Goal: Task Accomplishment & Management: Manage account settings

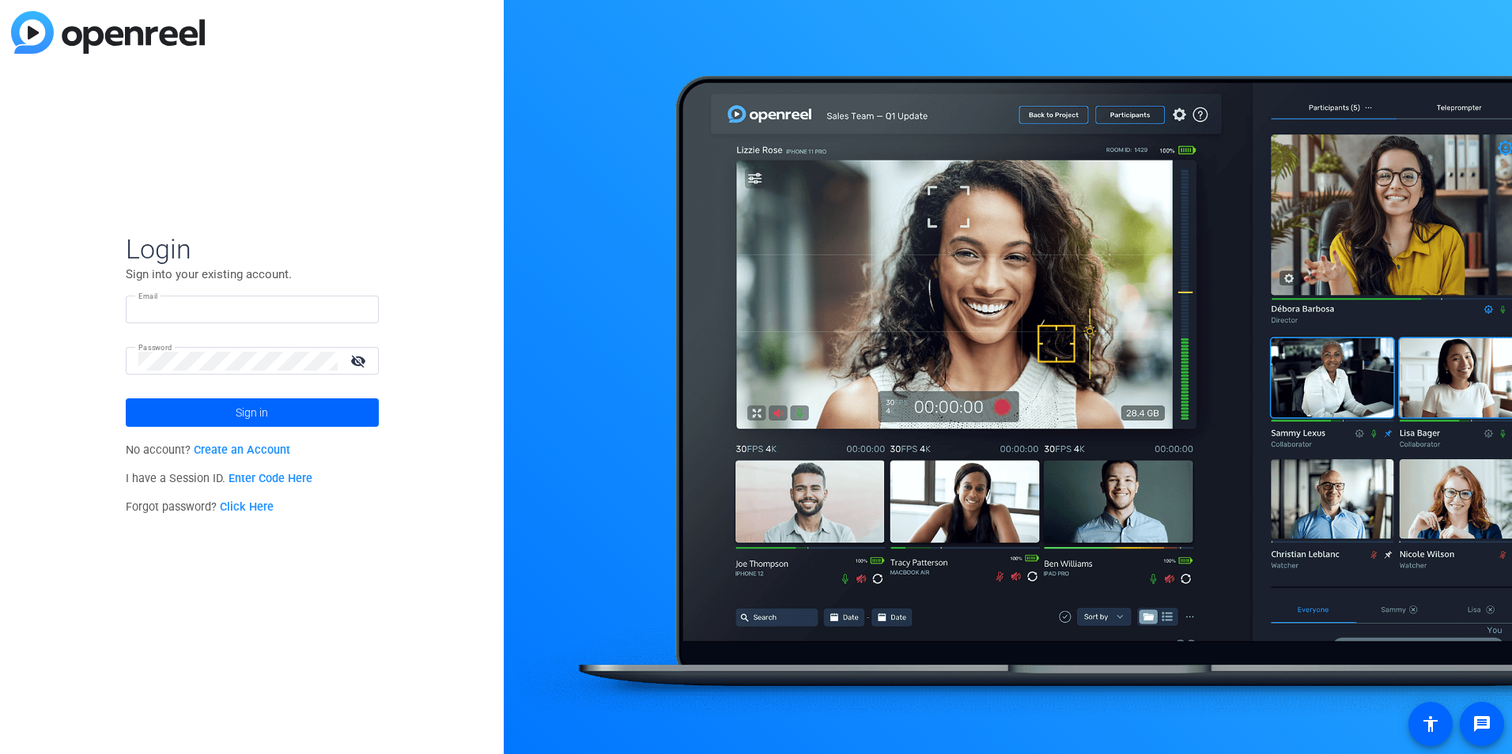
type input "[EMAIL_ADDRESS][PERSON_NAME][DOMAIN_NAME]"
click at [361, 356] on mat-icon "visibility_off" at bounding box center [360, 361] width 38 height 23
click at [267, 410] on span "Sign in" at bounding box center [252, 413] width 32 height 40
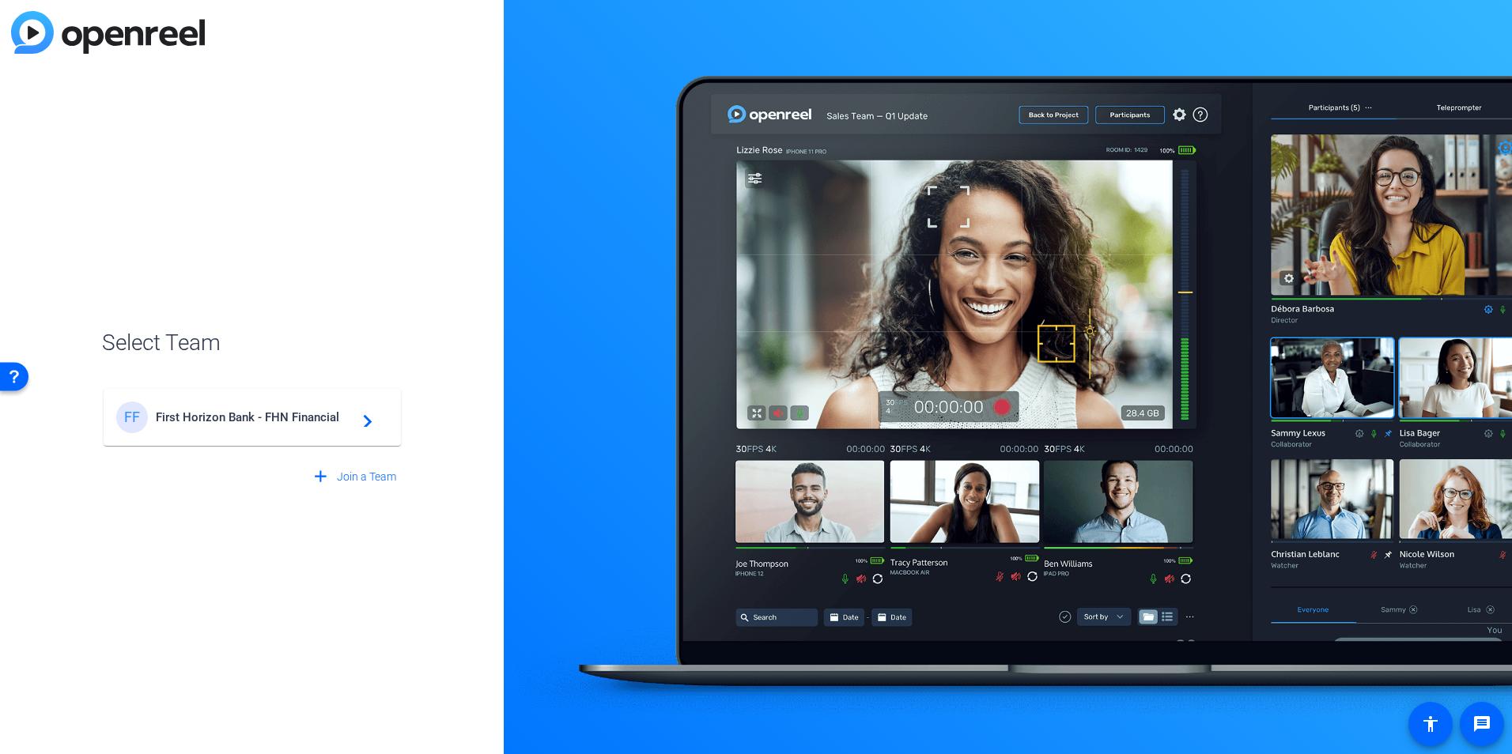
click at [369, 422] on mat-icon "navigate_next" at bounding box center [363, 417] width 19 height 19
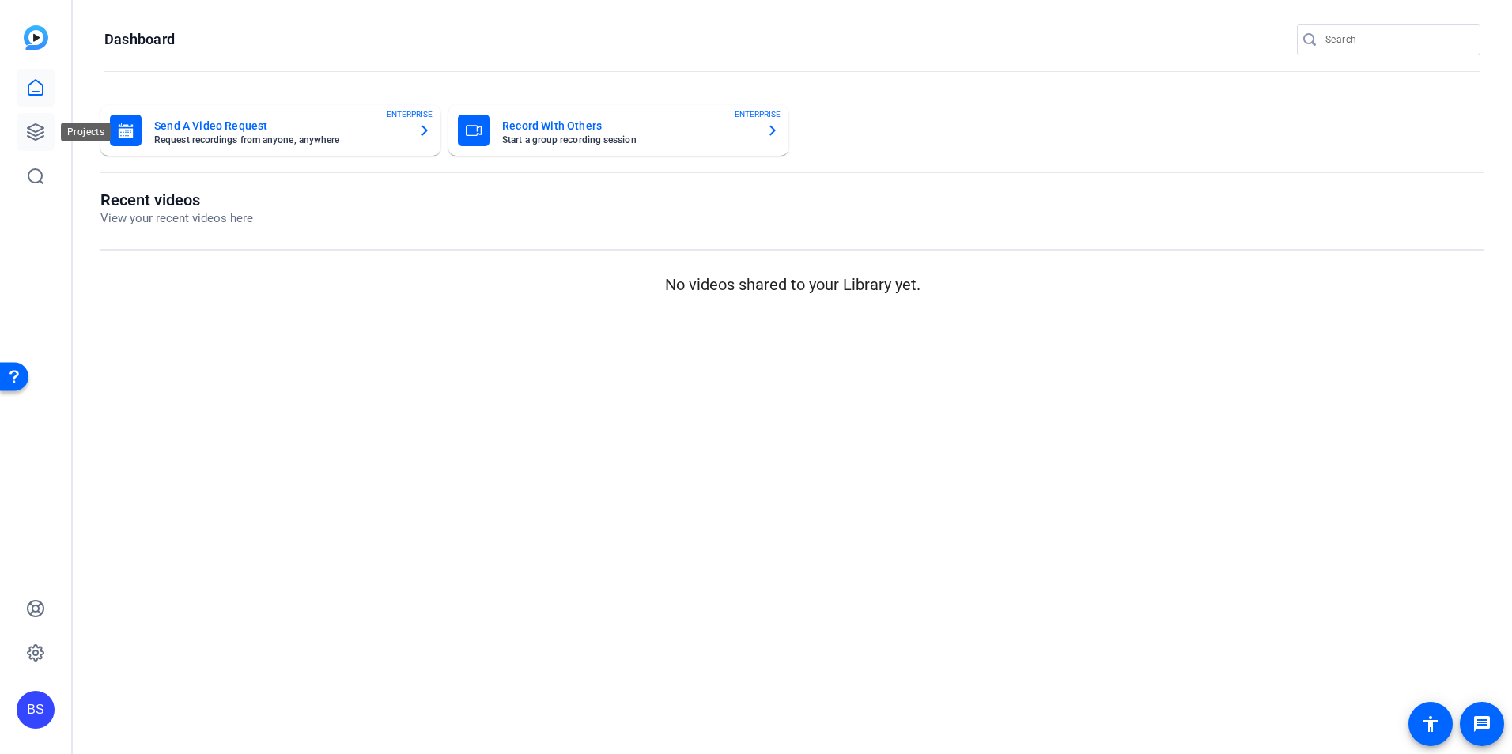
click at [38, 132] on icon at bounding box center [35, 132] width 19 height 19
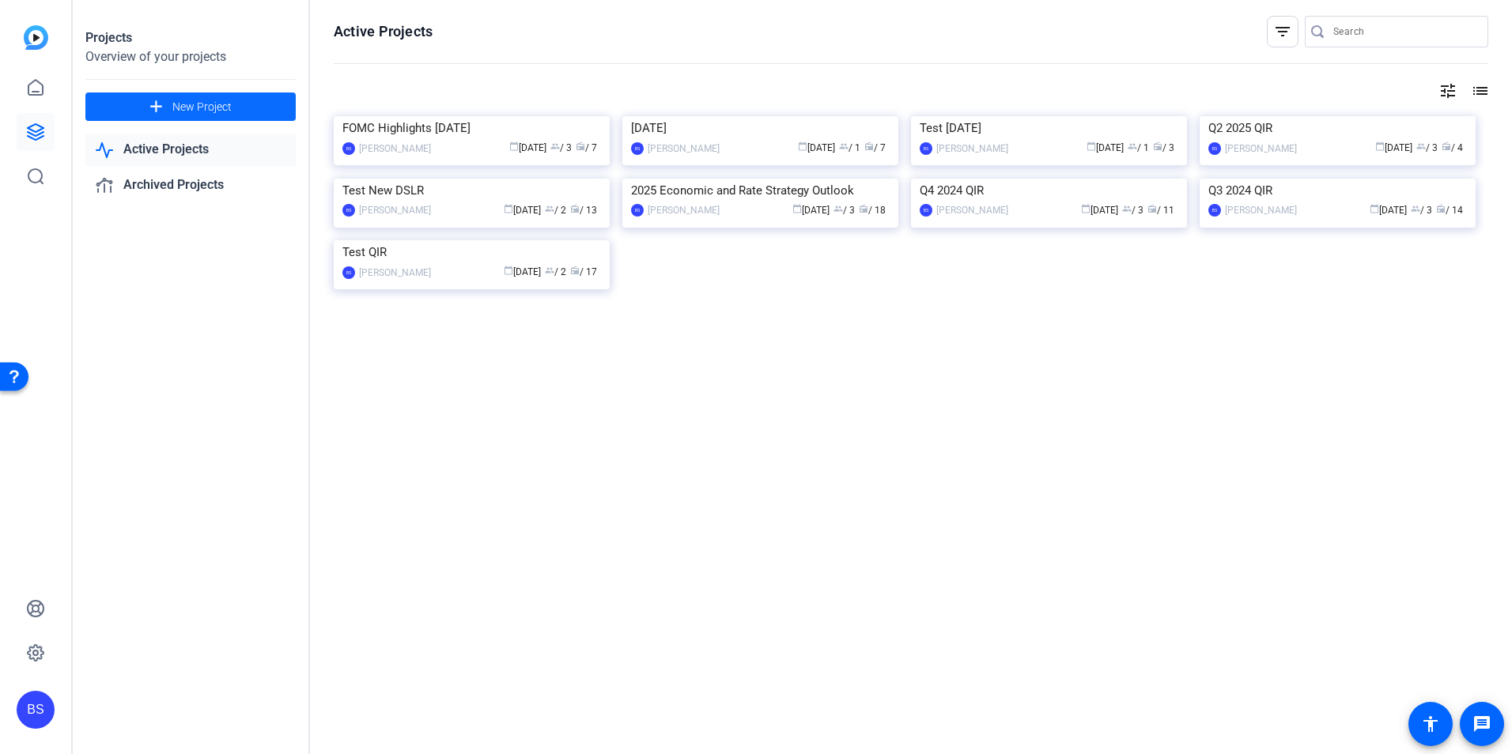
click at [189, 105] on span "New Project" at bounding box center [201, 107] width 59 height 17
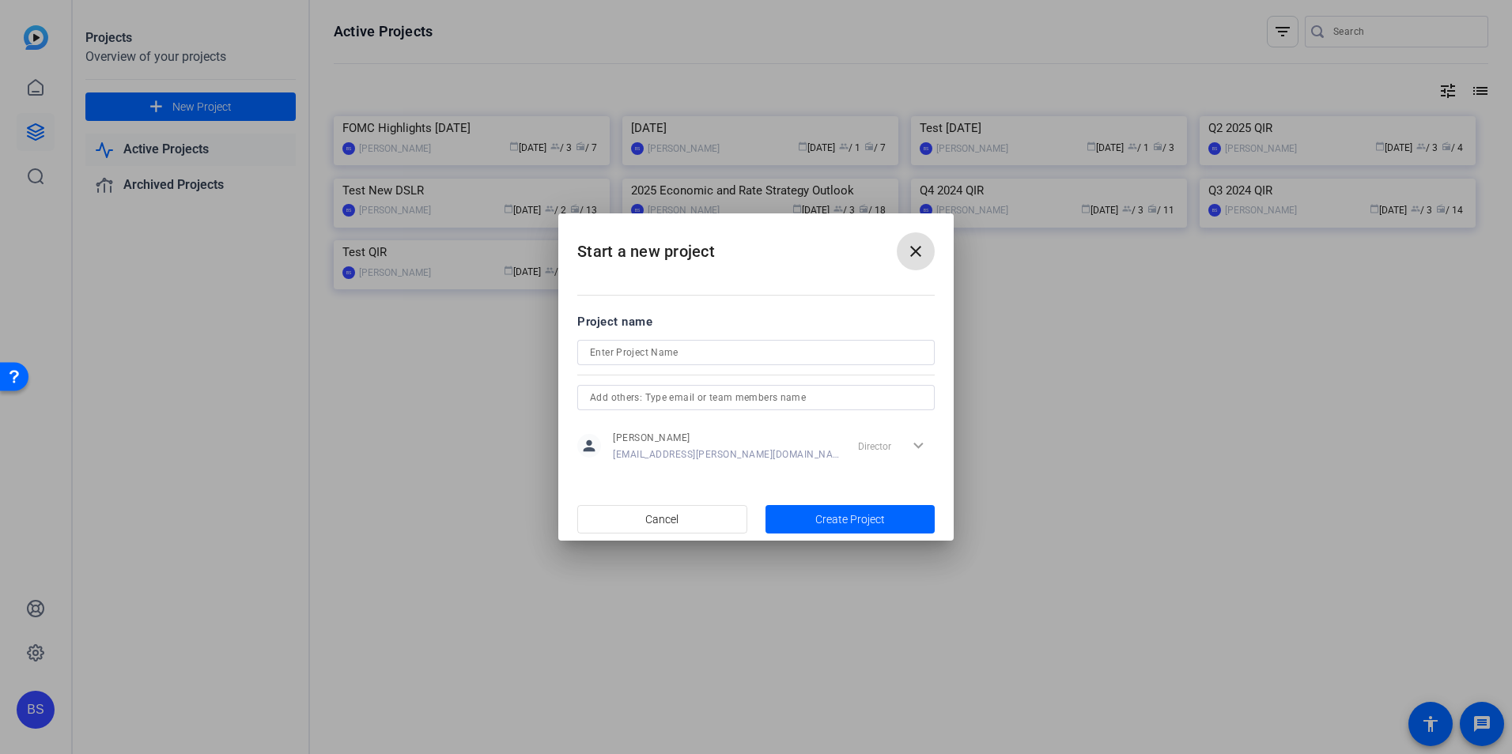
click at [659, 351] on input at bounding box center [756, 352] width 332 height 19
type input "FOMC Meeting Highlights [DATE]"
click at [763, 396] on input "text" at bounding box center [756, 397] width 332 height 19
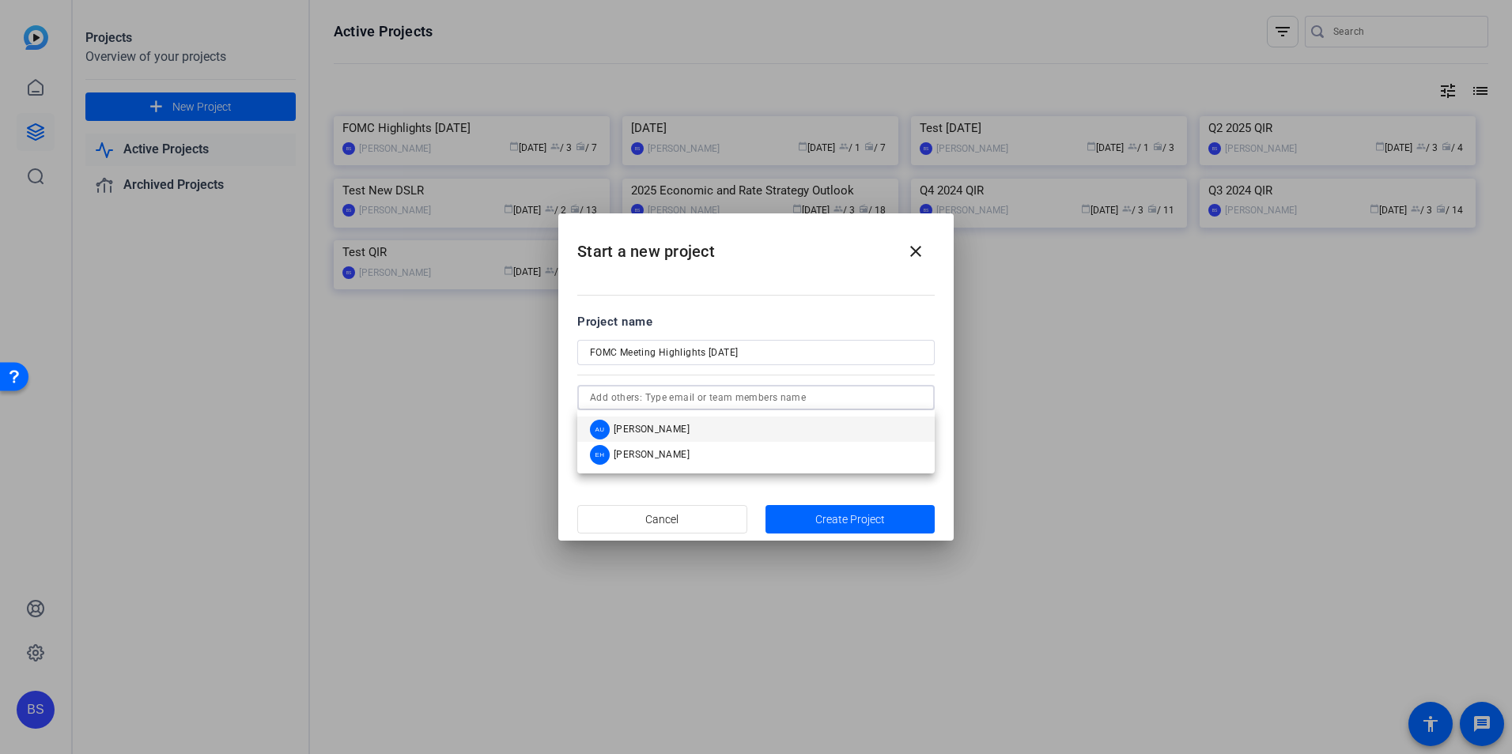
click at [727, 429] on mat-option "AU Abigail Urtz" at bounding box center [755, 429] width 357 height 25
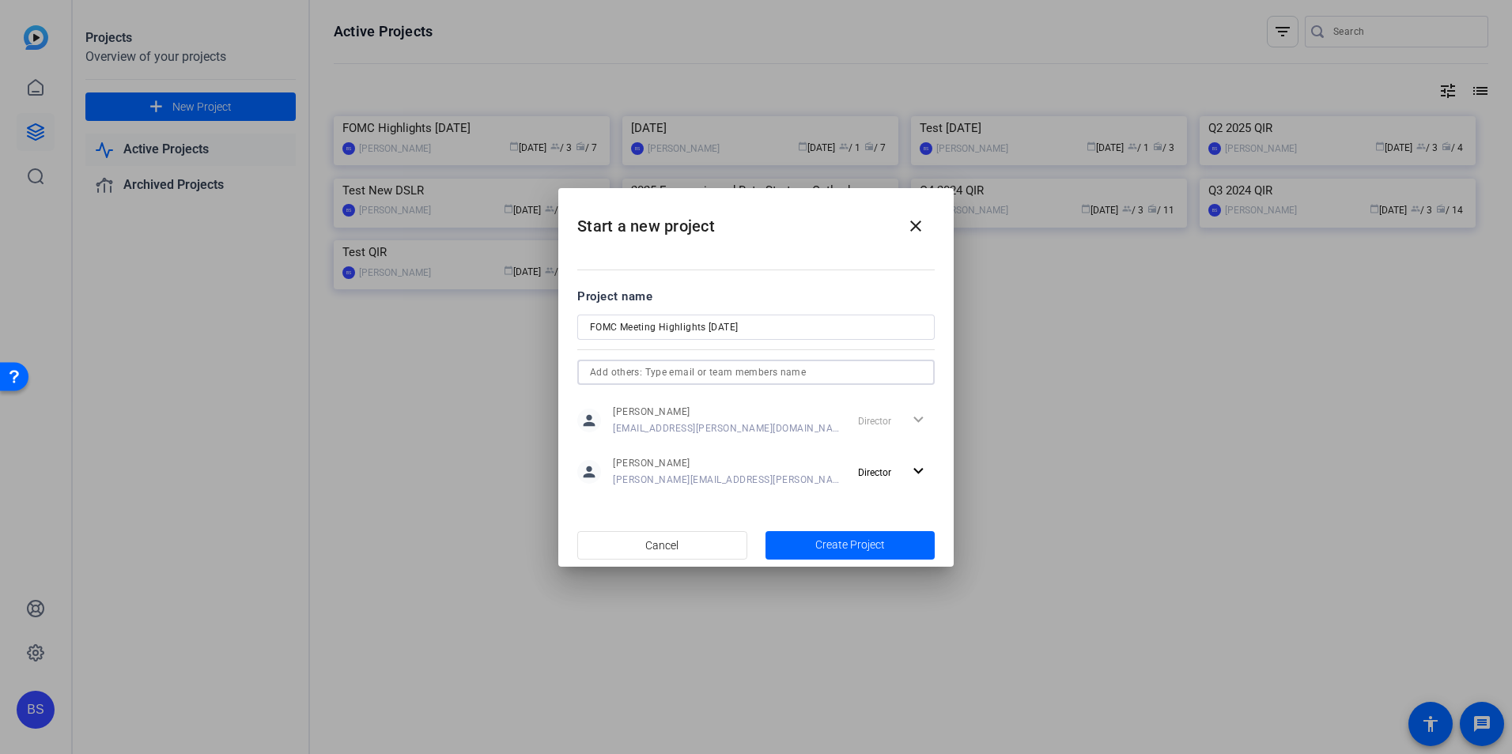
click at [735, 368] on input "text" at bounding box center [756, 372] width 332 height 19
click at [712, 407] on mat-option "EH Emily Harris" at bounding box center [755, 403] width 357 height 25
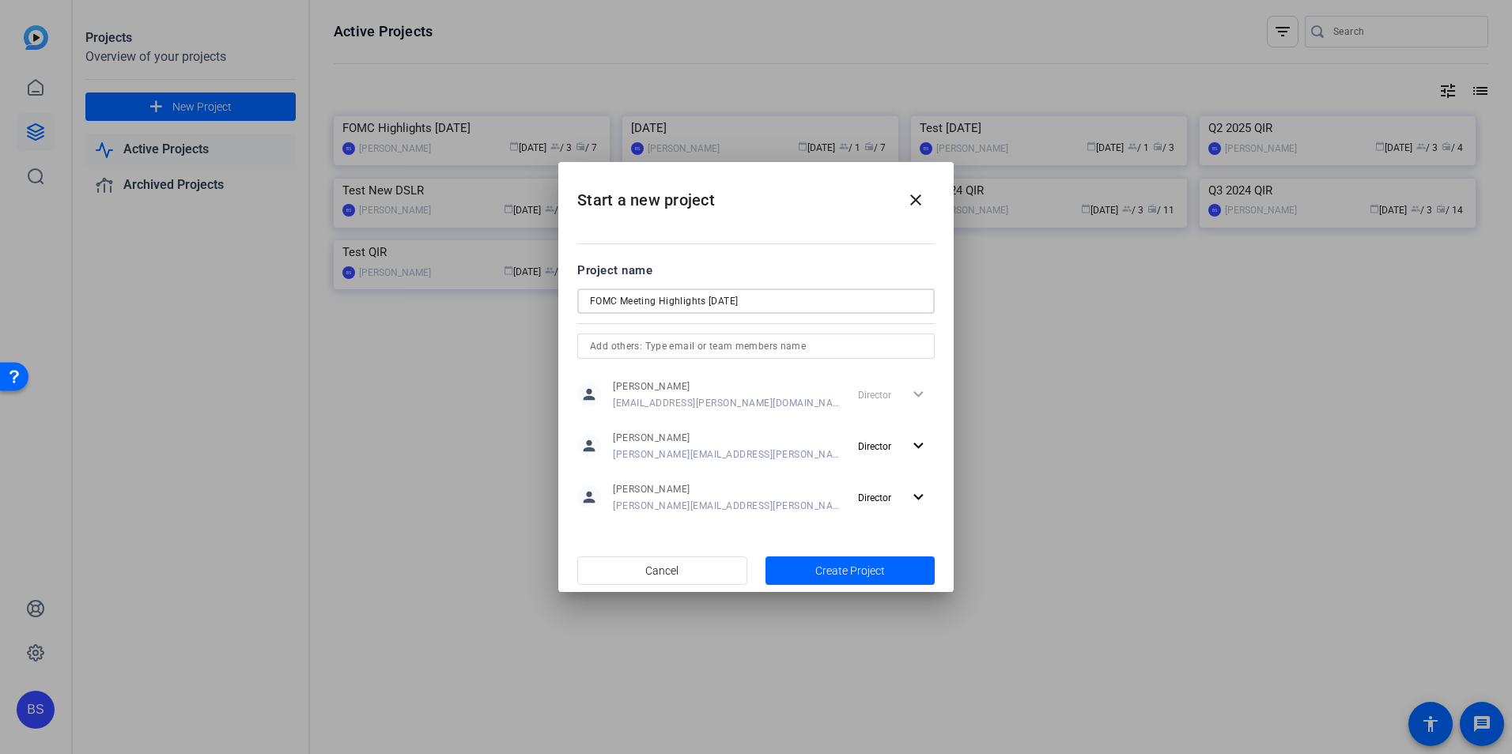
drag, startPoint x: 790, startPoint y: 304, endPoint x: 561, endPoint y: 291, distance: 229.7
click at [561, 291] on mat-dialog-content "Project name FOMC Meeting Highlights September 2025 person Bill Stanfield bill.…" at bounding box center [755, 387] width 395 height 323
click at [852, 573] on span "Create Project" at bounding box center [850, 571] width 70 height 17
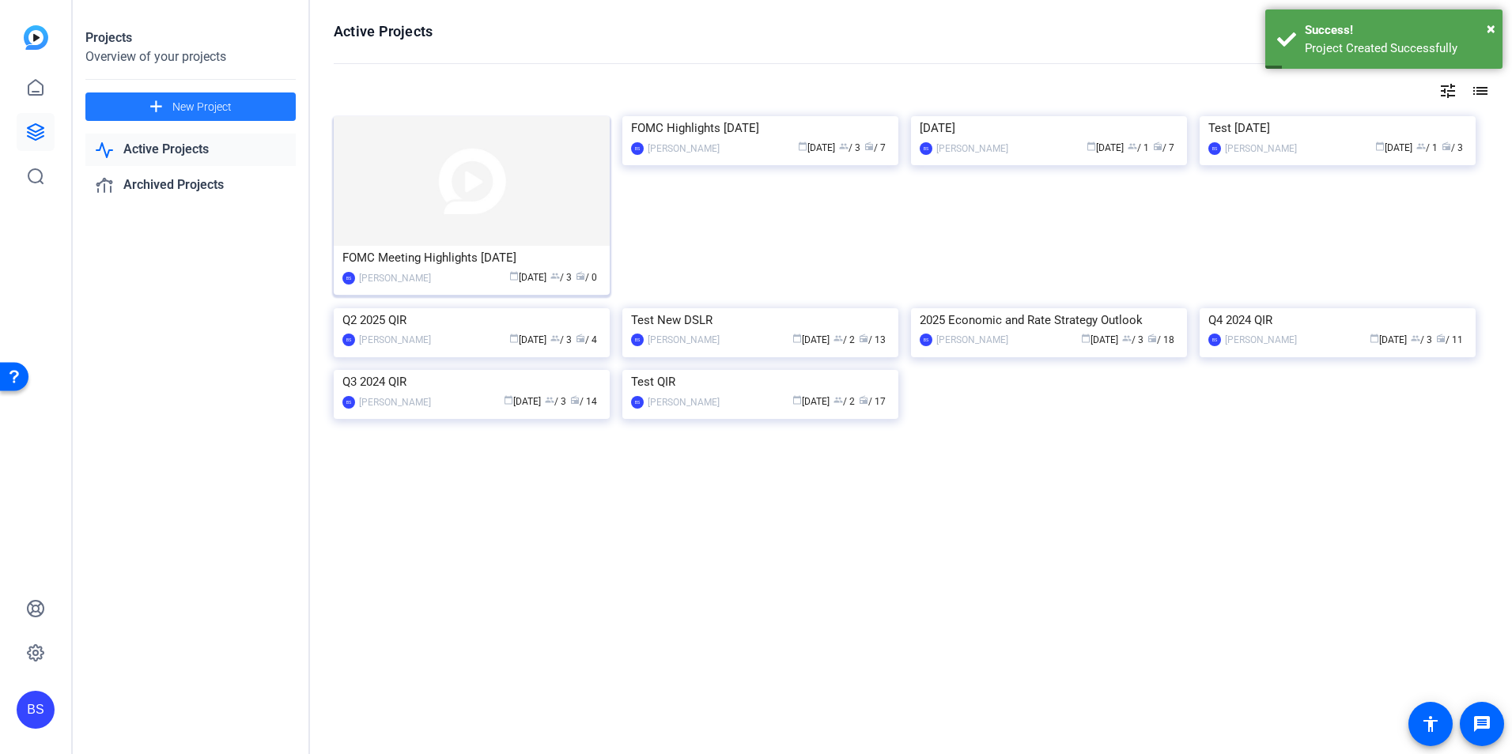
click at [468, 190] on img at bounding box center [472, 181] width 276 height 130
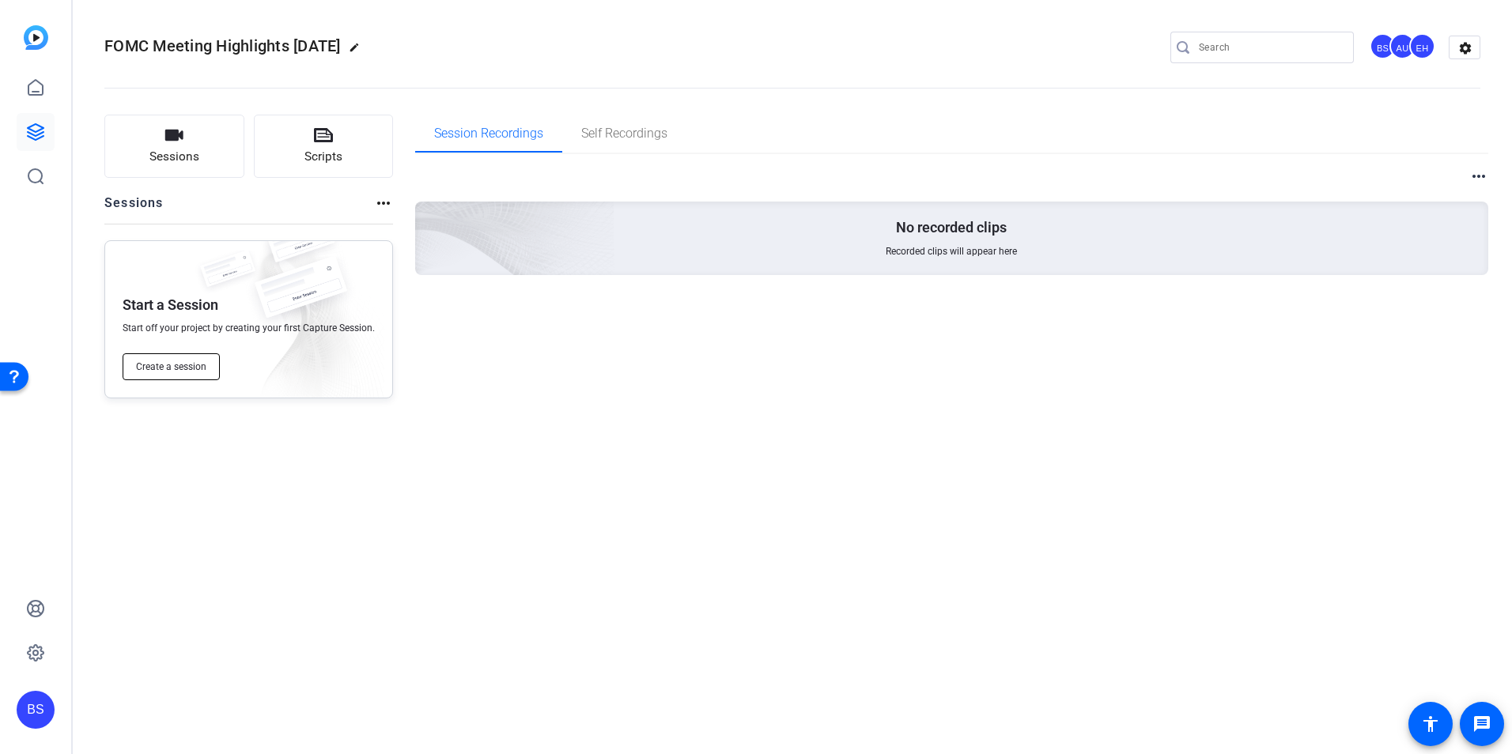
click at [175, 373] on button "Create a session" at bounding box center [171, 367] width 97 height 27
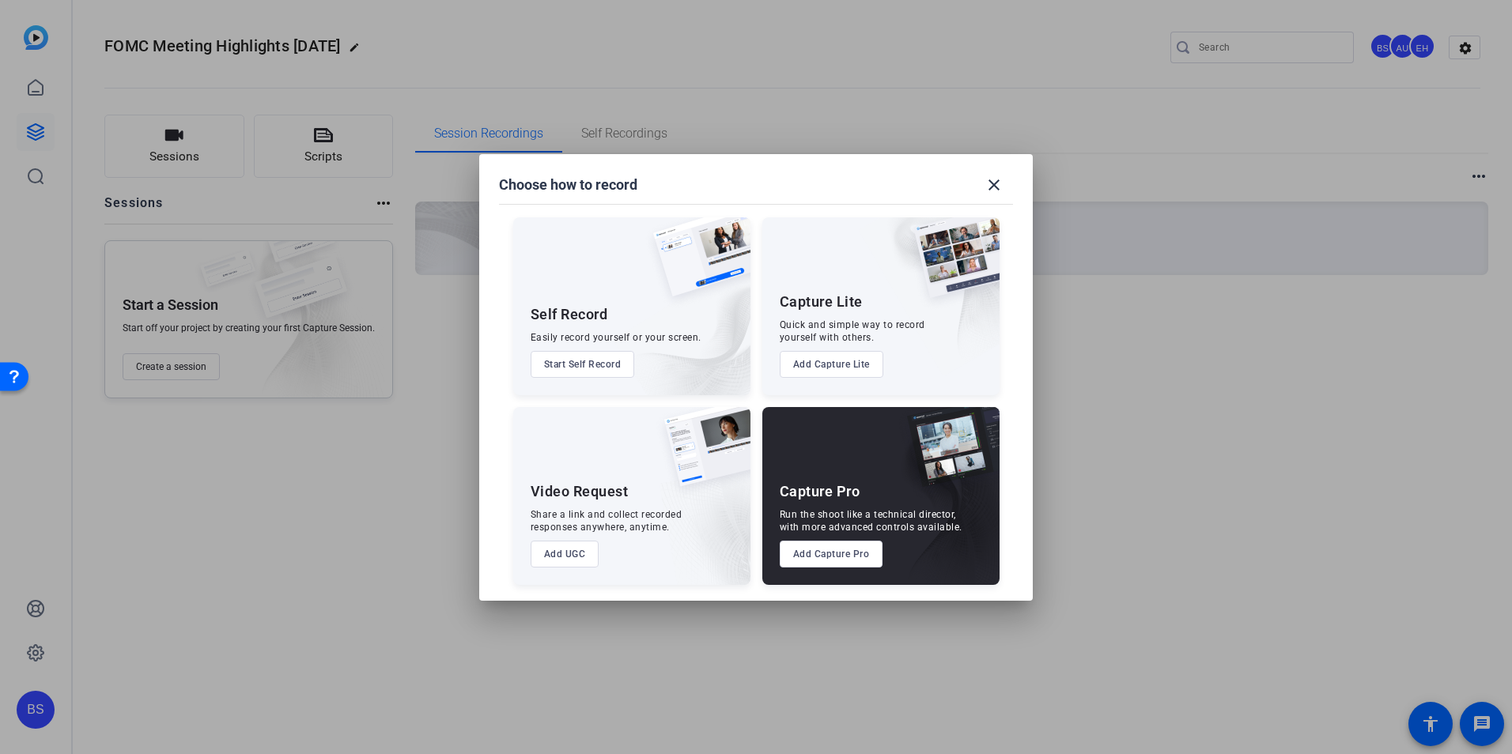
click at [838, 550] on button "Add Capture Pro" at bounding box center [832, 554] width 104 height 27
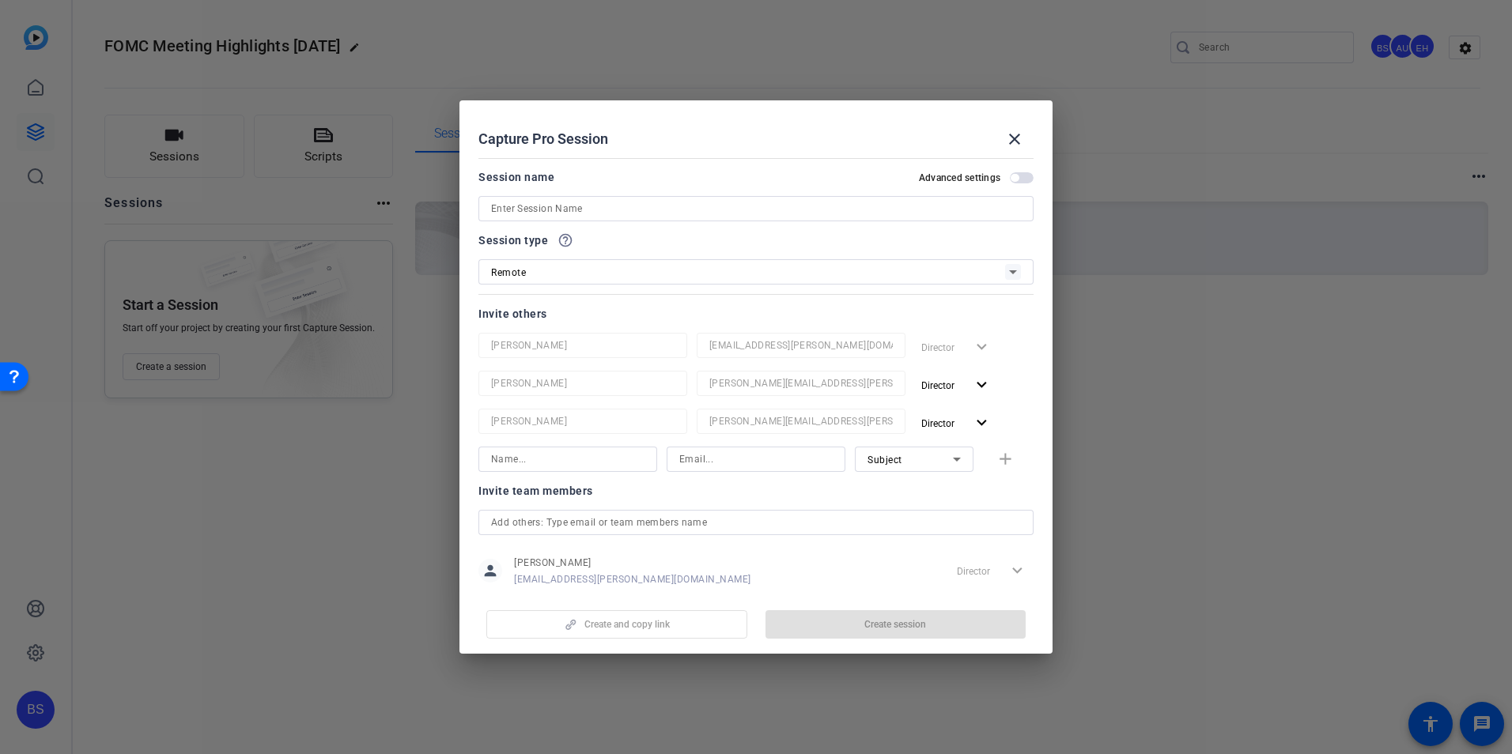
click at [603, 208] on input at bounding box center [756, 208] width 530 height 19
paste input "FOMC Meeting Highlights [DATE]"
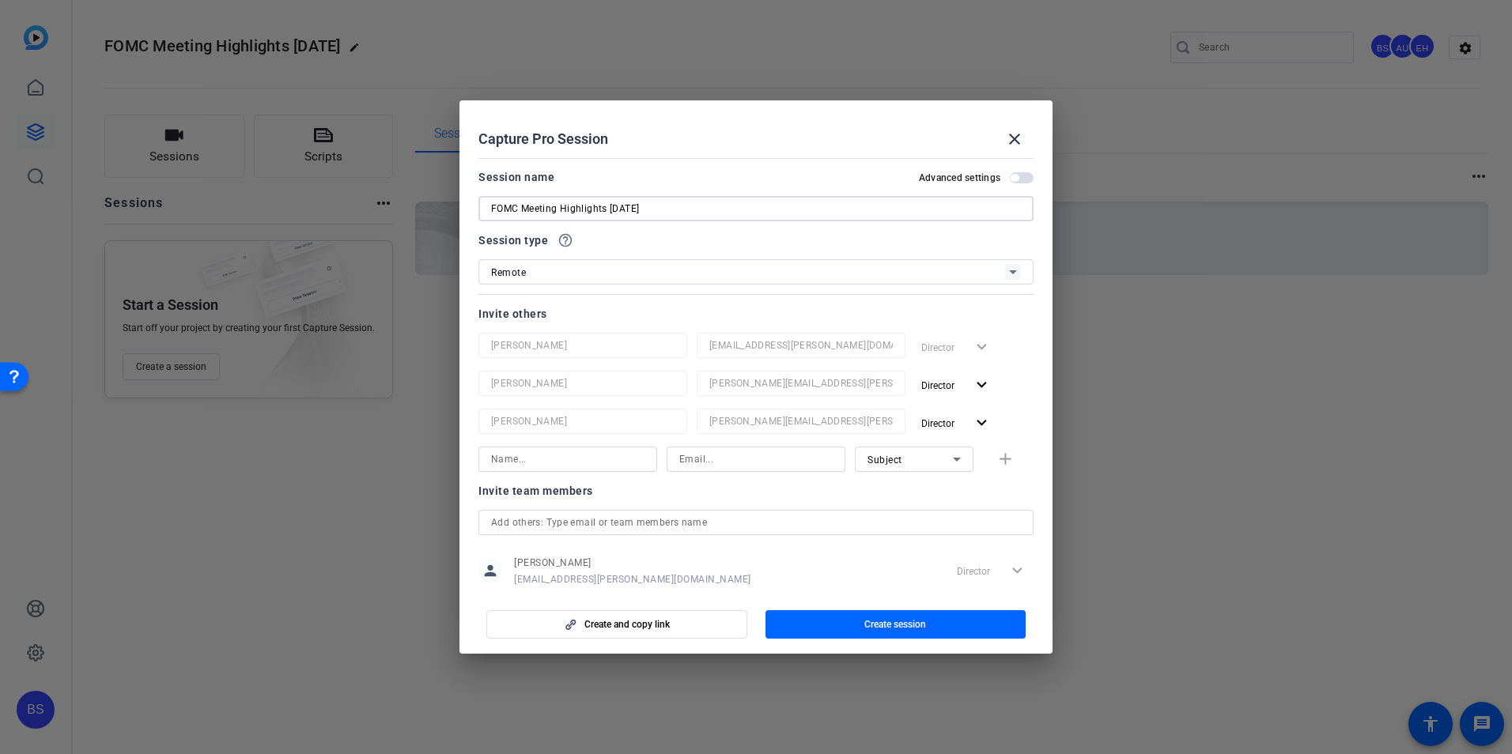
type input "FOMC Meeting Highlights [DATE]"
click at [747, 520] on input "text" at bounding box center [756, 522] width 530 height 19
type input "o"
click at [1007, 270] on icon at bounding box center [1013, 272] width 19 height 19
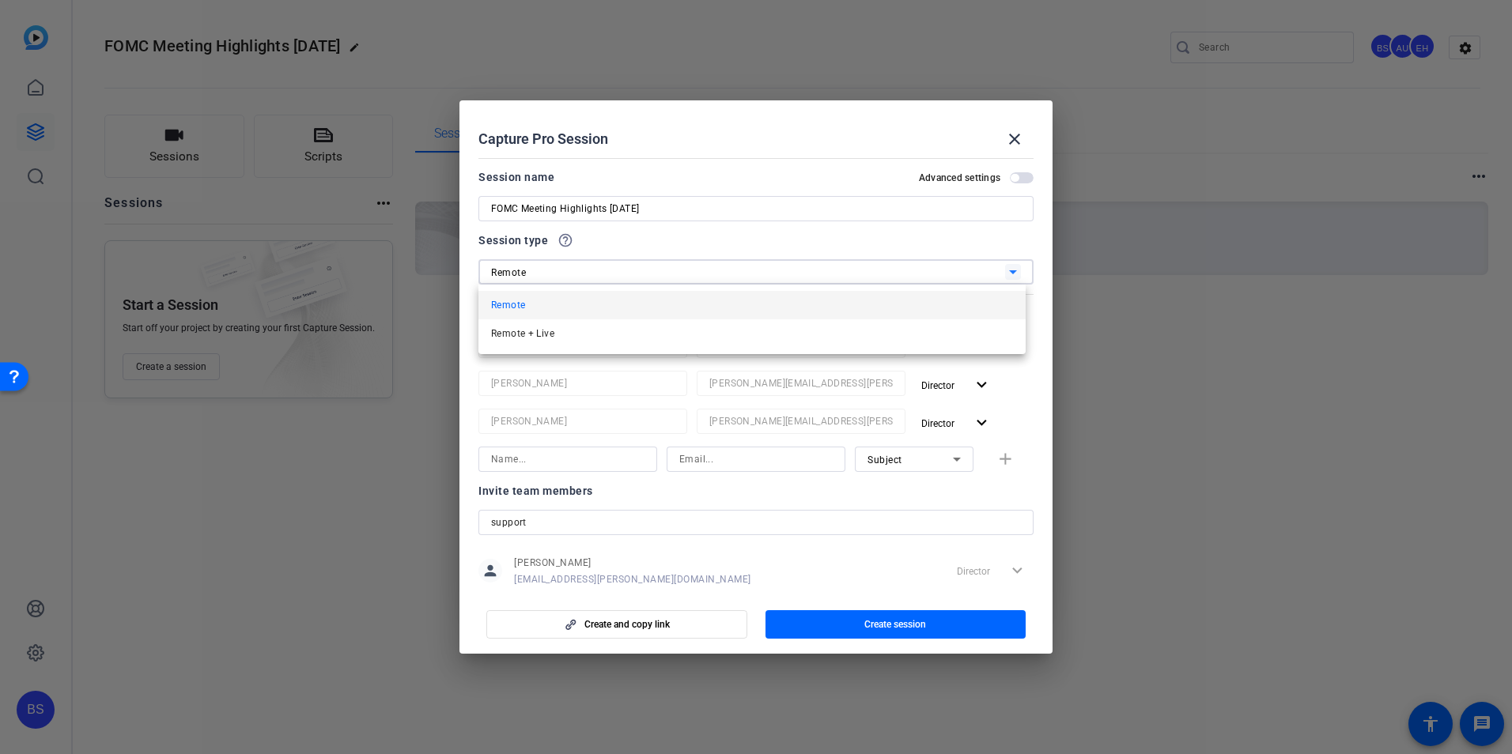
click at [1007, 270] on div at bounding box center [756, 377] width 1512 height 754
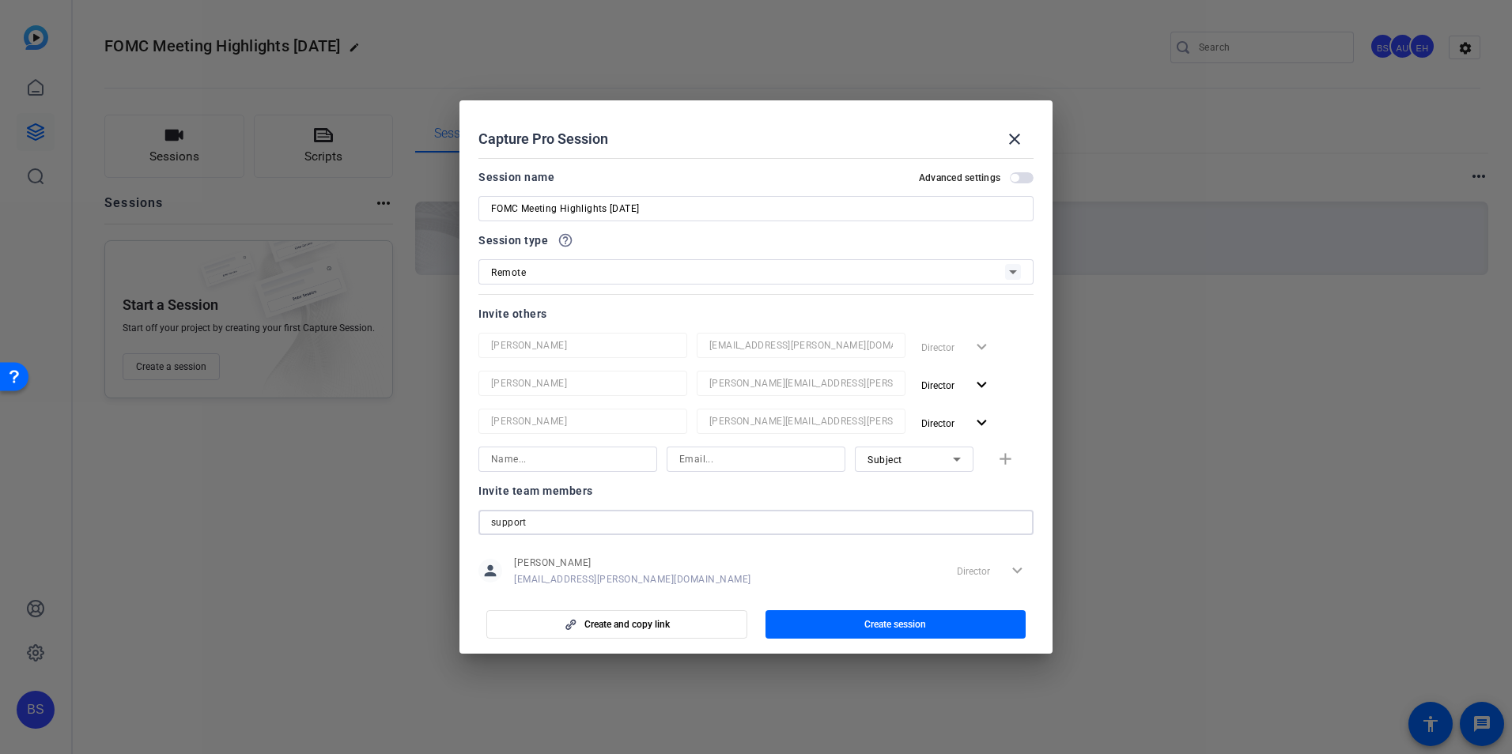
click at [633, 524] on input "support" at bounding box center [756, 522] width 530 height 19
drag, startPoint x: 556, startPoint y: 524, endPoint x: 460, endPoint y: 523, distance: 95.7
click at [460, 523] on mat-dialog-content "Session name Advanced settings FOMC Meeting Highlights September 2025 Session t…" at bounding box center [755, 371] width 593 height 439
paste input "@openreel.com"
type input "support@openreel.com"
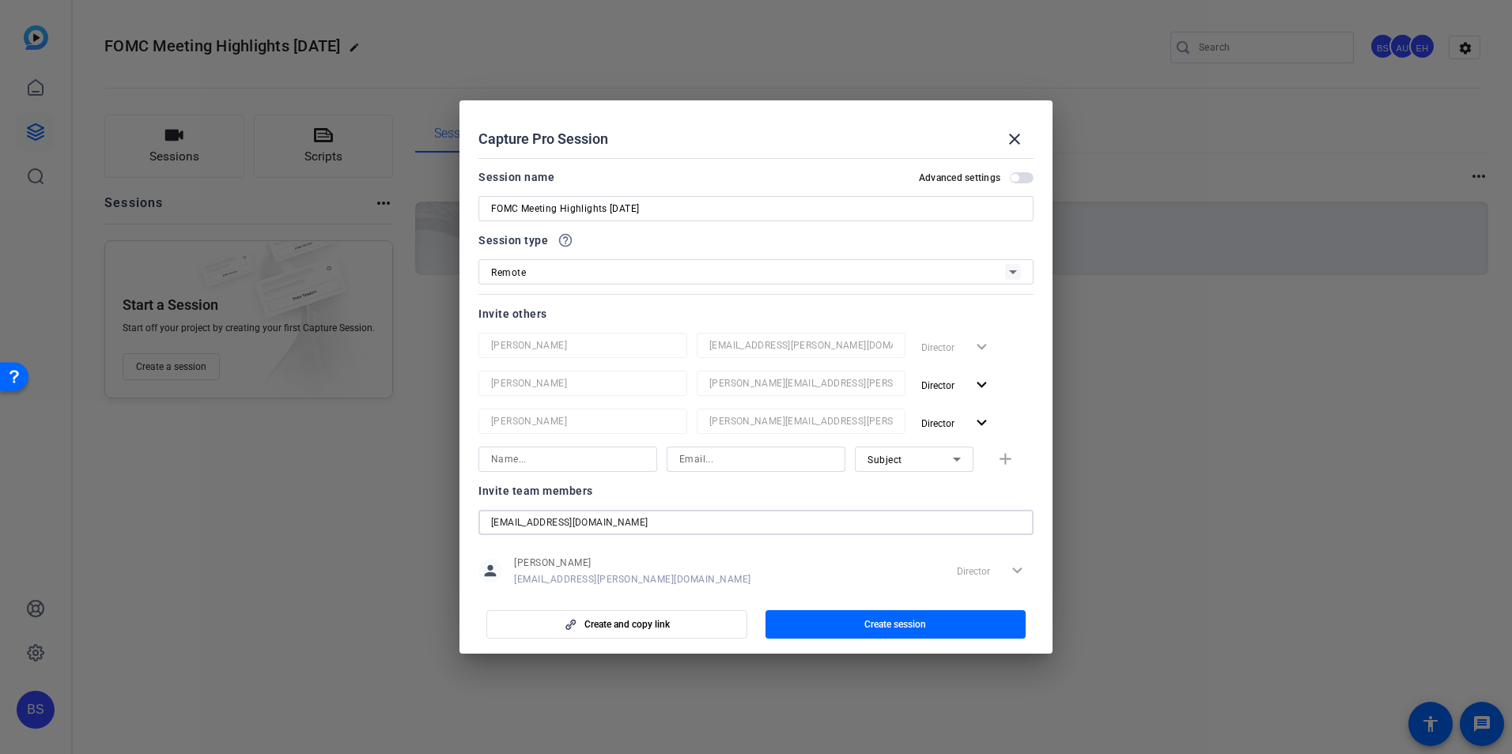
drag, startPoint x: 608, startPoint y: 523, endPoint x: 442, endPoint y: 523, distance: 166.1
click at [442, 523] on div "Choose how to record close Self Record Easily record yourself or your screen. S…" at bounding box center [756, 377] width 1512 height 754
paste input "support@openreel.com"
type input "support@openreel.com"
click at [953, 460] on icon at bounding box center [957, 460] width 8 height 4
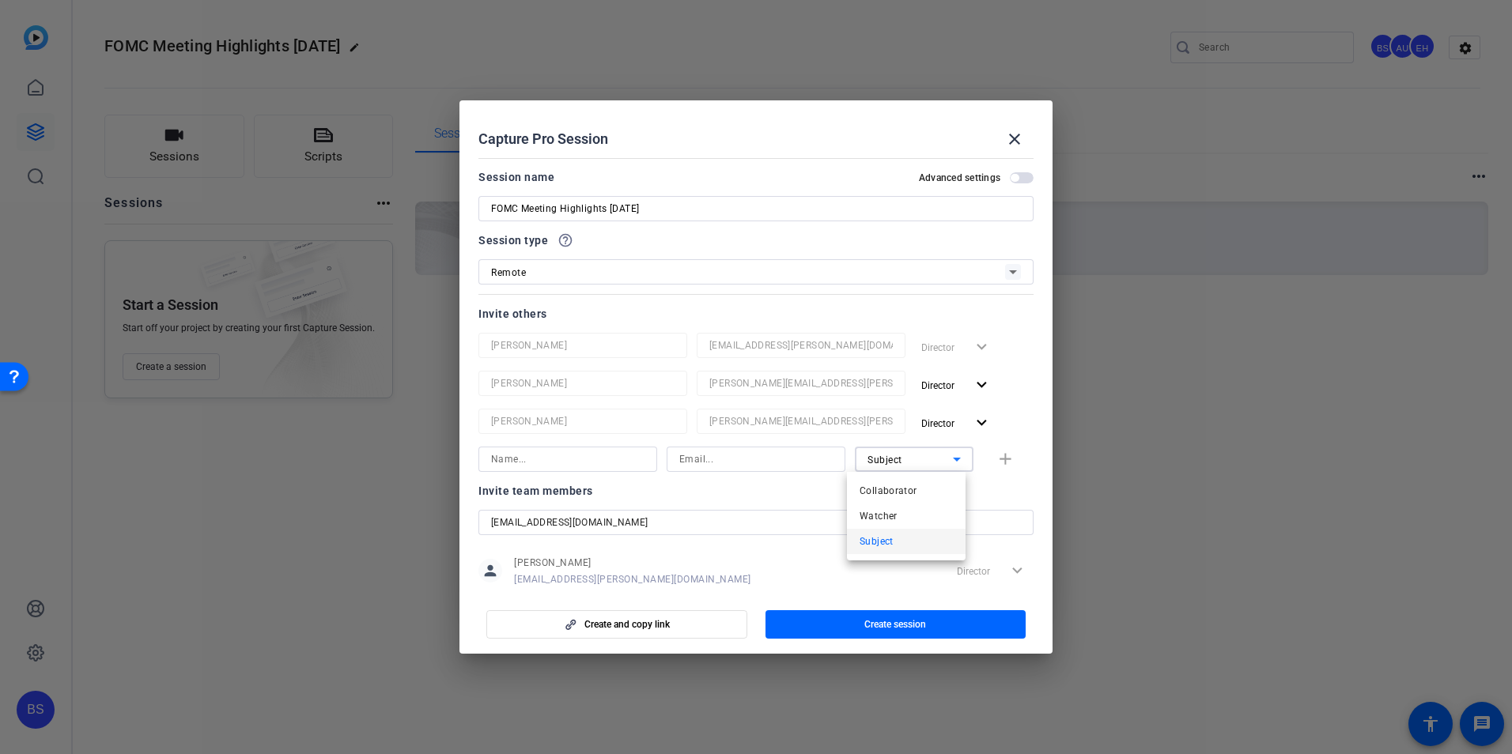
click at [586, 463] on div at bounding box center [756, 377] width 1512 height 754
click at [577, 459] on input at bounding box center [567, 459] width 153 height 19
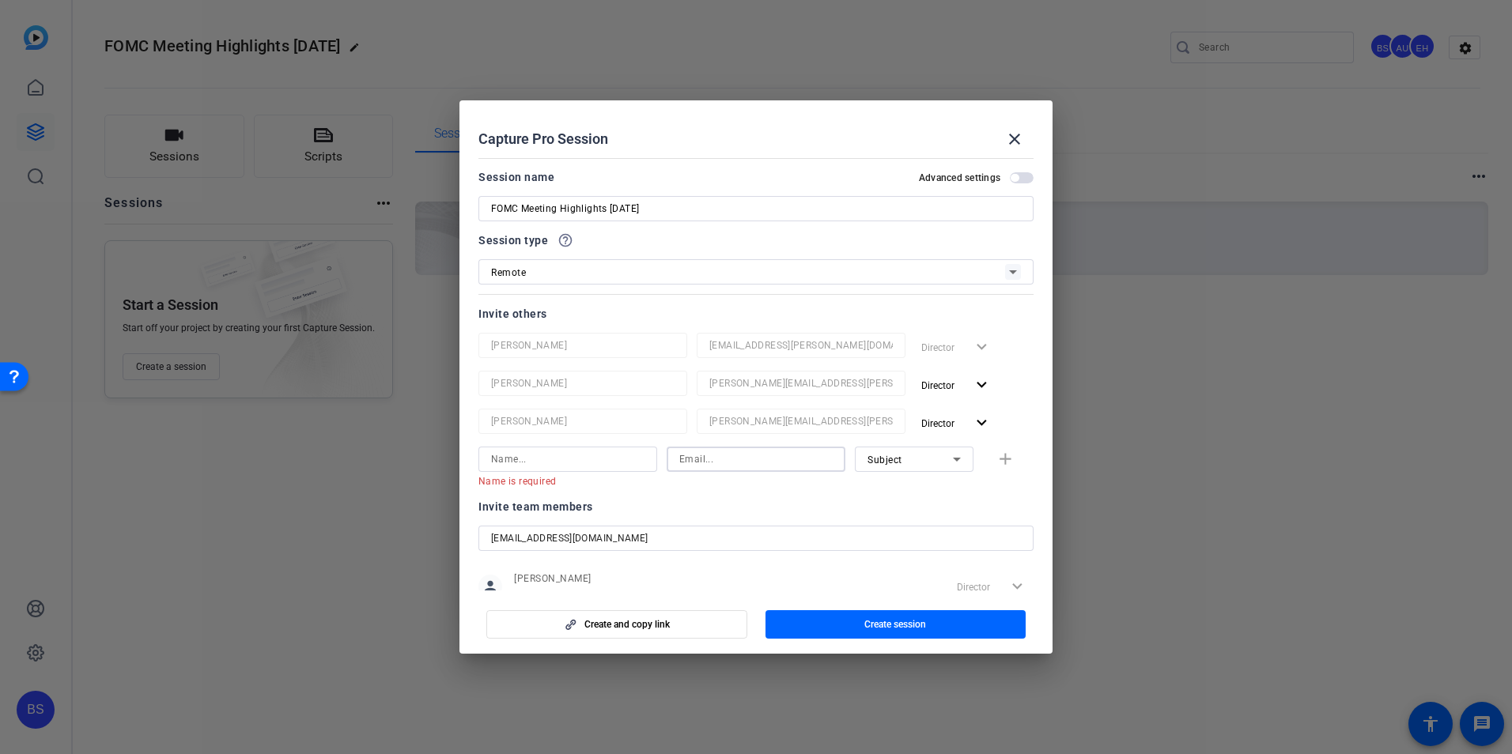
click at [713, 460] on input at bounding box center [755, 459] width 153 height 19
click at [823, 459] on input at bounding box center [755, 459] width 153 height 19
click at [796, 457] on input at bounding box center [755, 459] width 153 height 19
paste input "support@openreel.com"
type input "support@openreel.com"
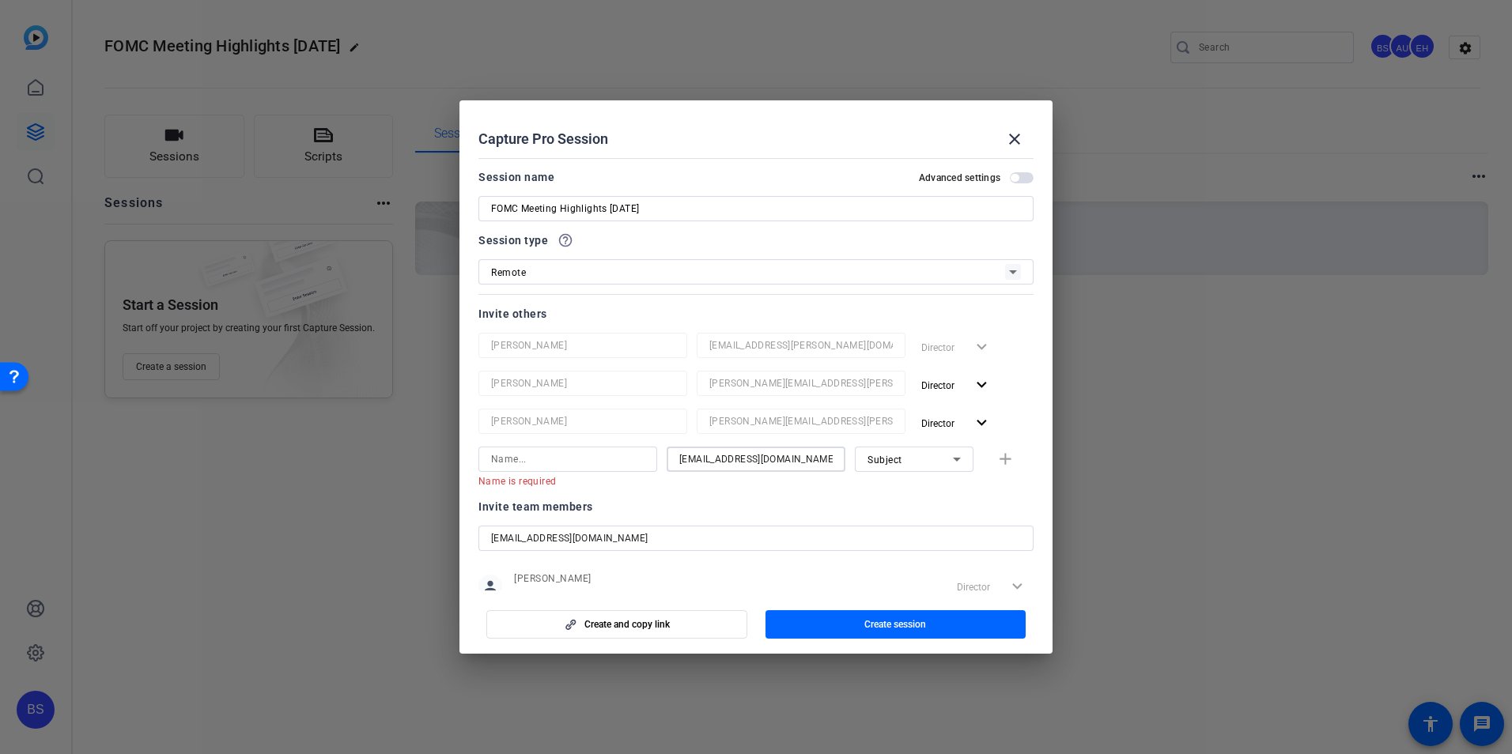
click at [949, 463] on icon at bounding box center [956, 459] width 19 height 19
click at [906, 489] on span "Collaborator" at bounding box center [889, 491] width 58 height 19
drag, startPoint x: 630, startPoint y: 536, endPoint x: 449, endPoint y: 535, distance: 181.1
click at [452, 535] on div "Choose how to record close Self Record Easily record yourself or your screen. S…" at bounding box center [756, 377] width 1512 height 754
click at [549, 456] on input at bounding box center [567, 459] width 153 height 19
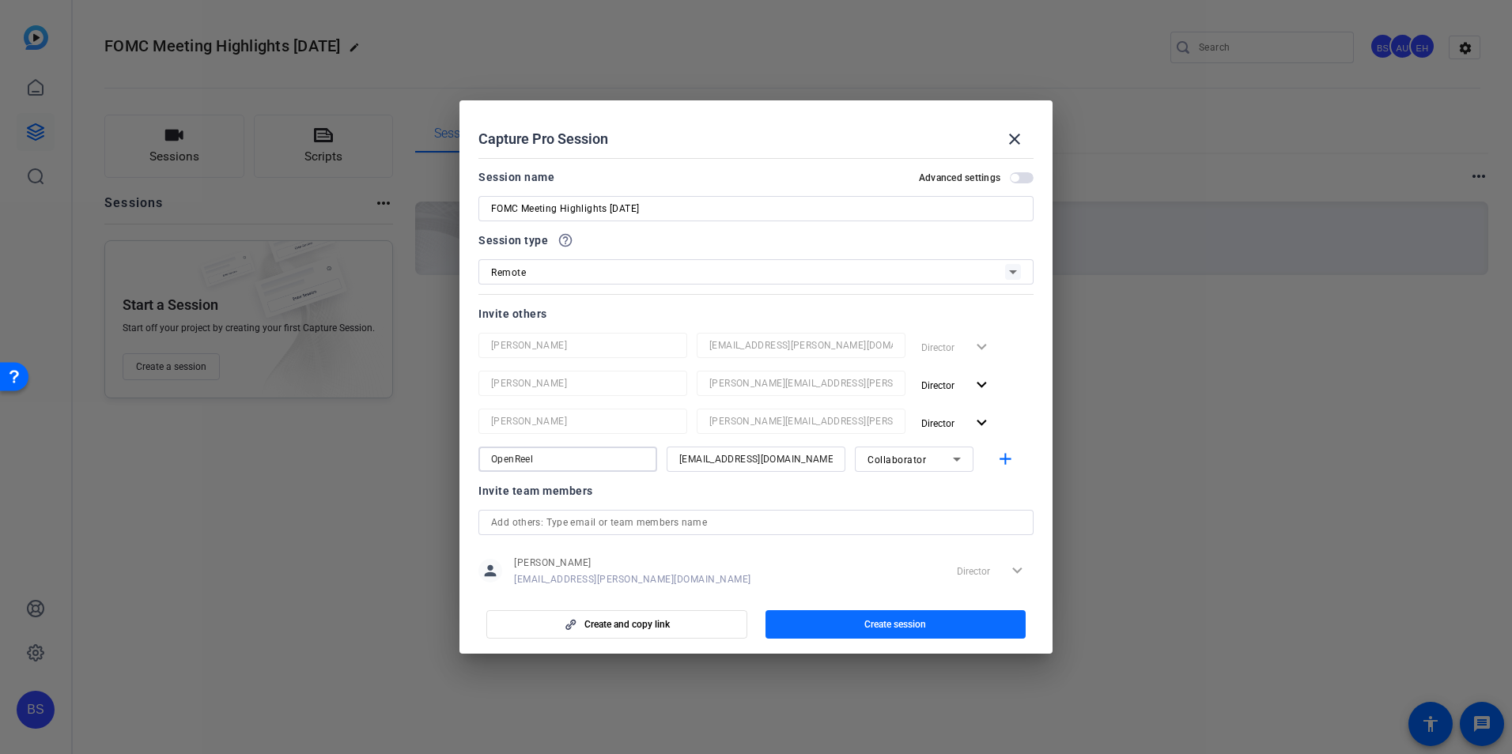
type input "OpenReel"
click at [904, 622] on span "Create session" at bounding box center [895, 624] width 62 height 13
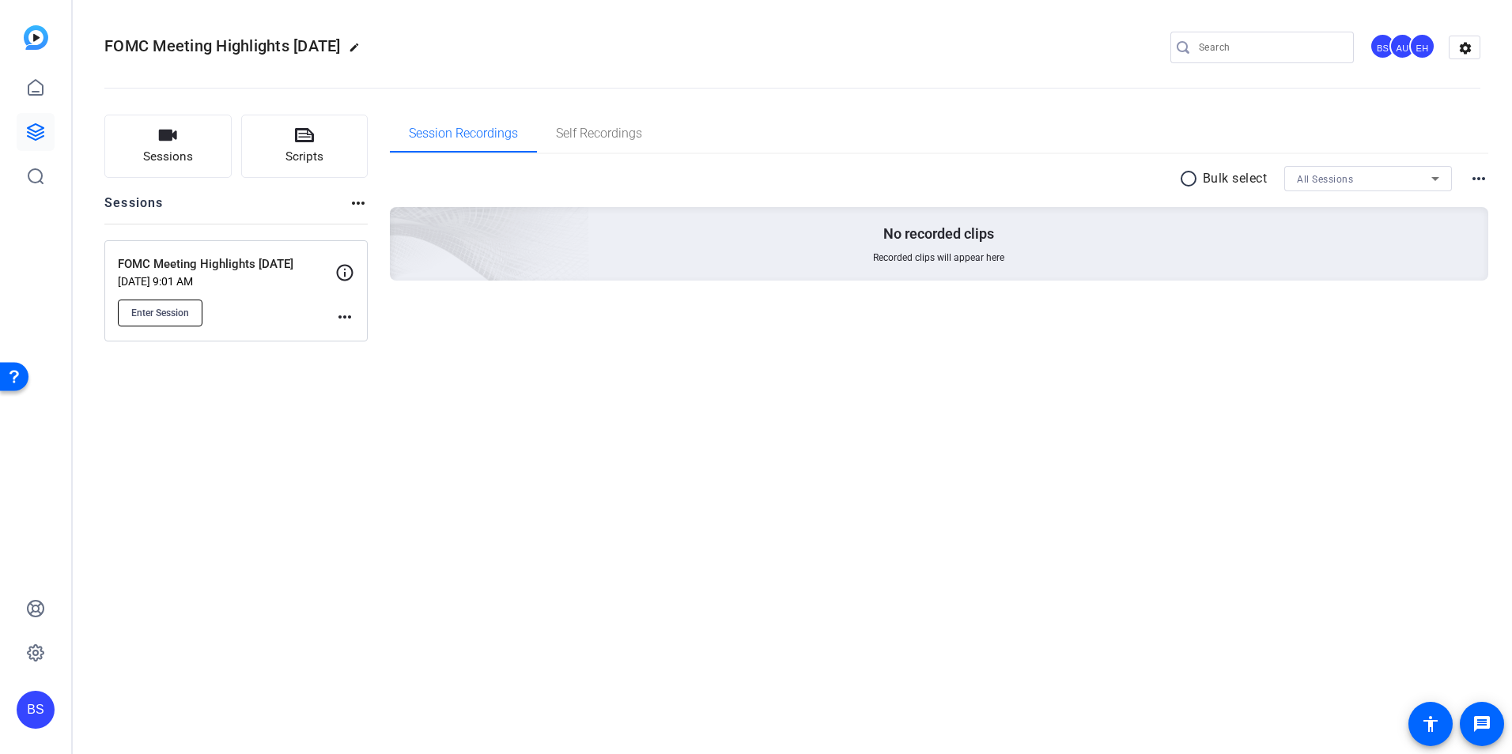
click at [168, 314] on span "Enter Session" at bounding box center [160, 313] width 58 height 13
click at [345, 316] on mat-icon "more_horiz" at bounding box center [344, 317] width 19 height 19
click at [372, 341] on span "Edit Session" at bounding box center [384, 340] width 72 height 19
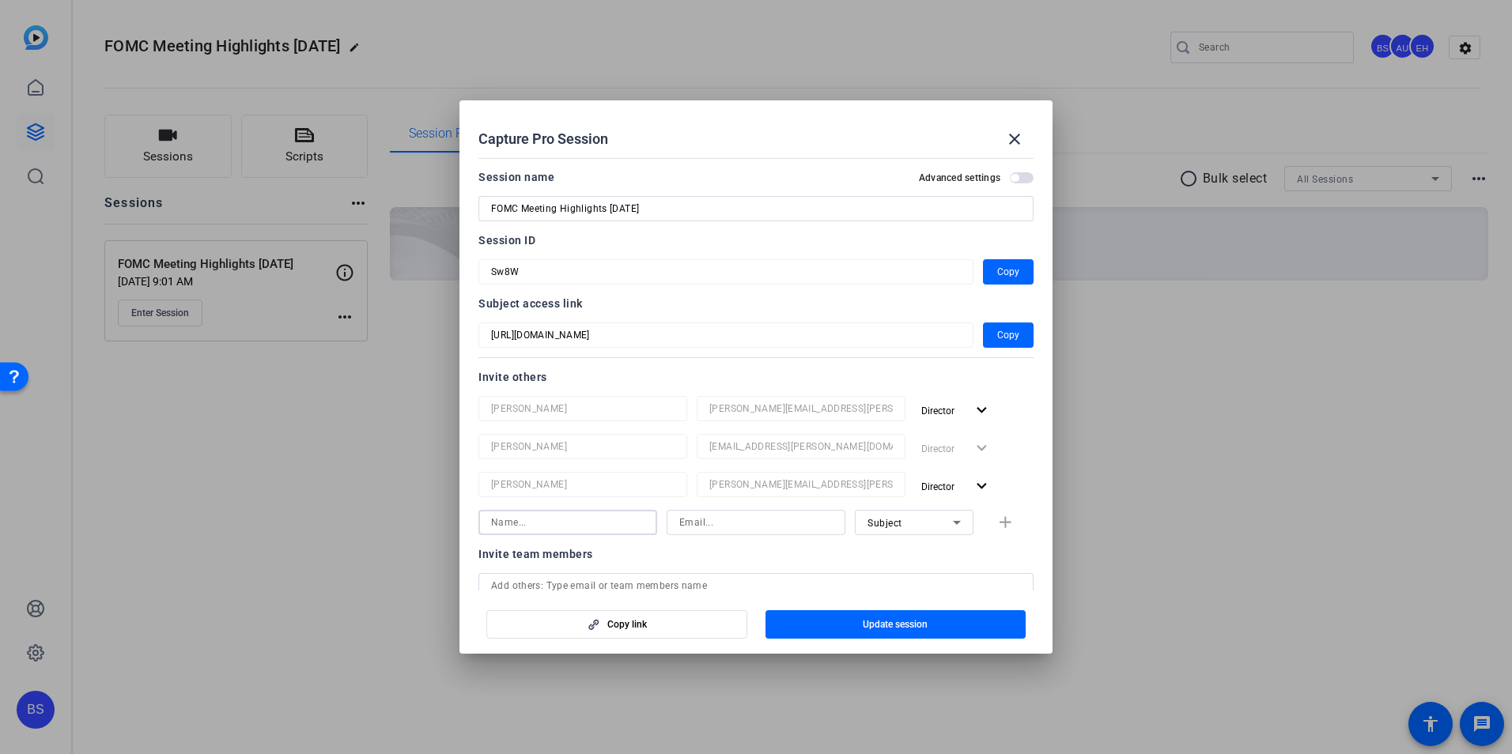
click at [542, 520] on input at bounding box center [567, 522] width 153 height 19
type input "[PERSON_NAME]"
click at [732, 523] on input at bounding box center [755, 522] width 153 height 19
click at [712, 522] on input at bounding box center [755, 522] width 153 height 19
paste input "[PERSON_NAME][EMAIL_ADDRESS][DOMAIN_NAME]"
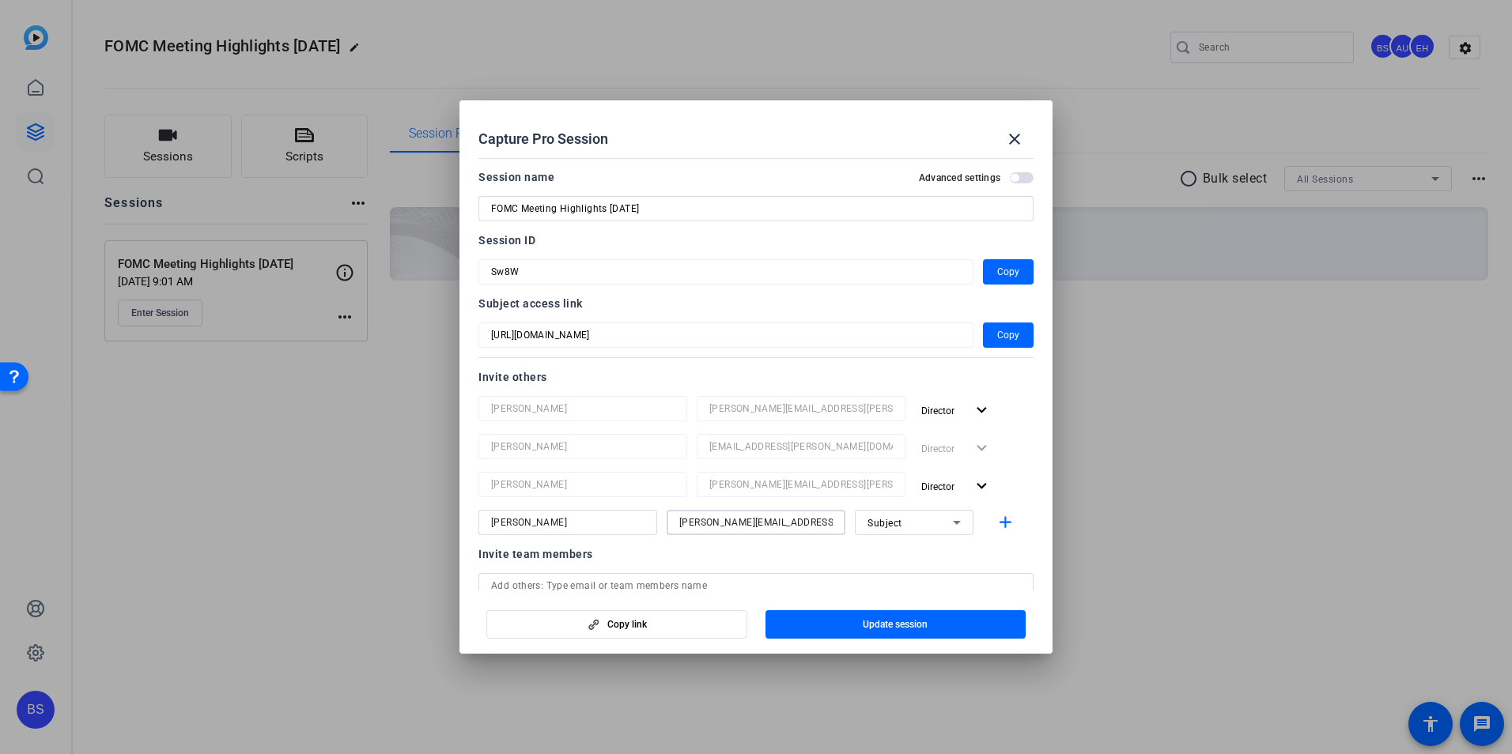
type input "[PERSON_NAME][EMAIL_ADDRESS][DOMAIN_NAME]"
click at [951, 524] on icon at bounding box center [956, 522] width 19 height 19
click at [947, 524] on div at bounding box center [756, 377] width 1512 height 754
click at [920, 624] on span "Update session" at bounding box center [895, 624] width 65 height 13
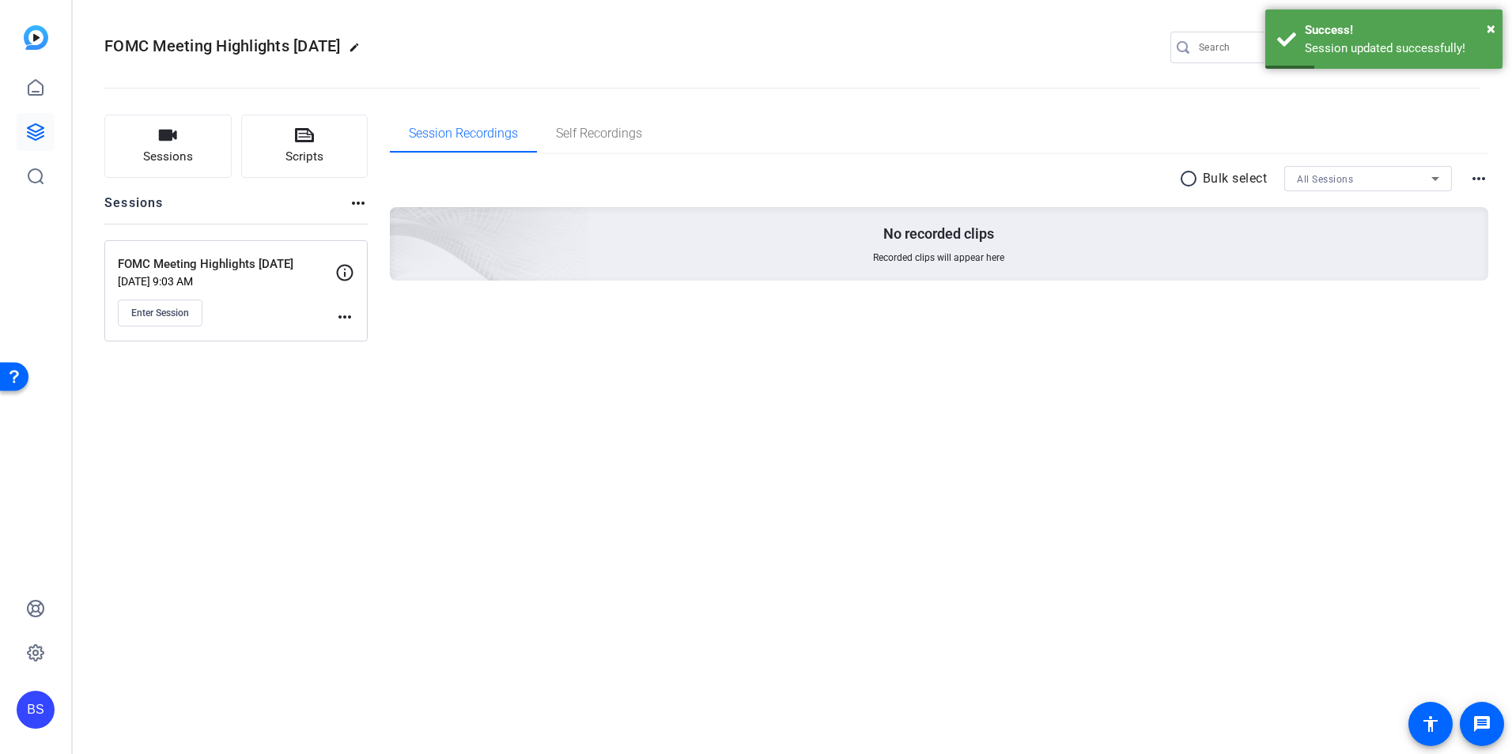
click at [342, 319] on mat-icon "more_horiz" at bounding box center [344, 317] width 19 height 19
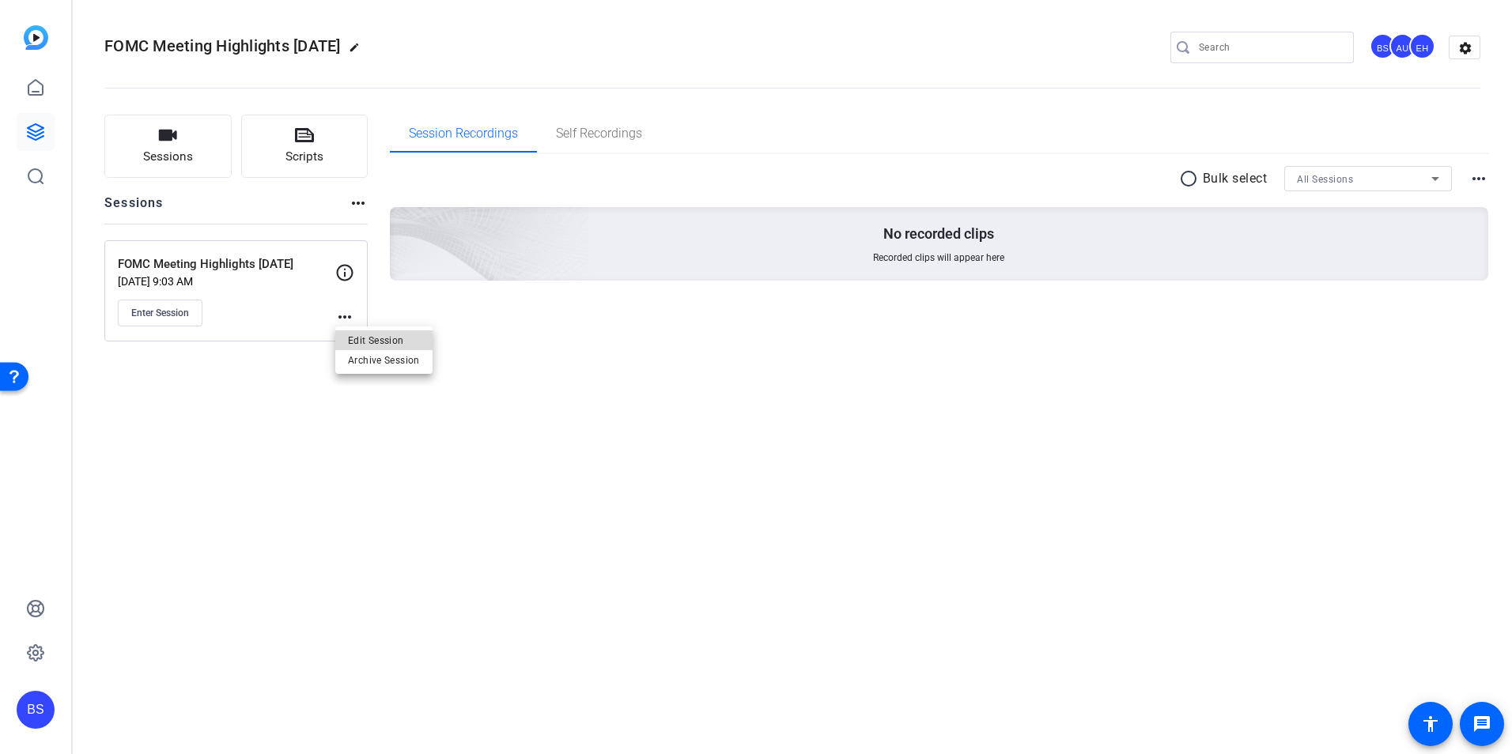
click at [361, 339] on span "Edit Session" at bounding box center [384, 340] width 72 height 19
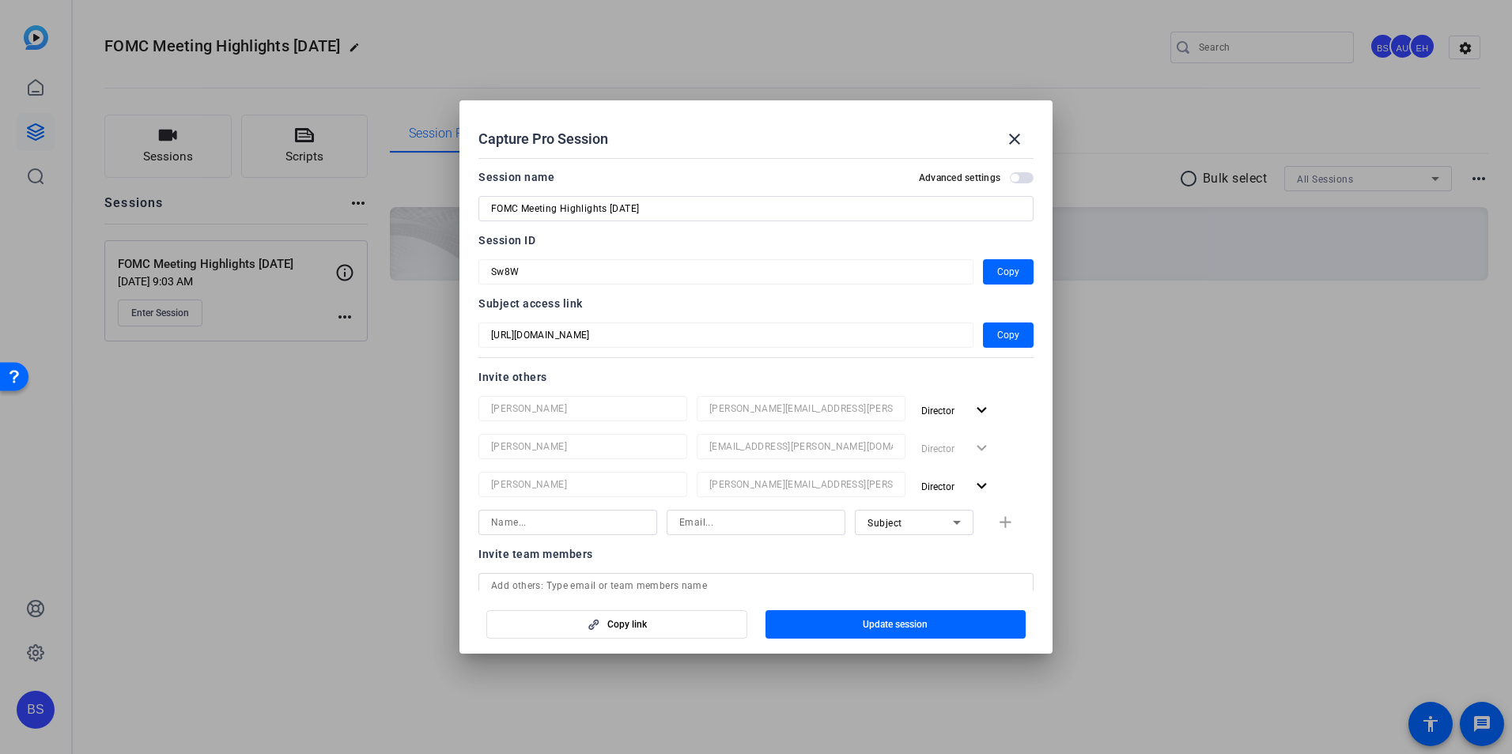
click at [566, 525] on input at bounding box center [567, 522] width 153 height 19
click at [1014, 137] on mat-icon "close" at bounding box center [1014, 139] width 19 height 19
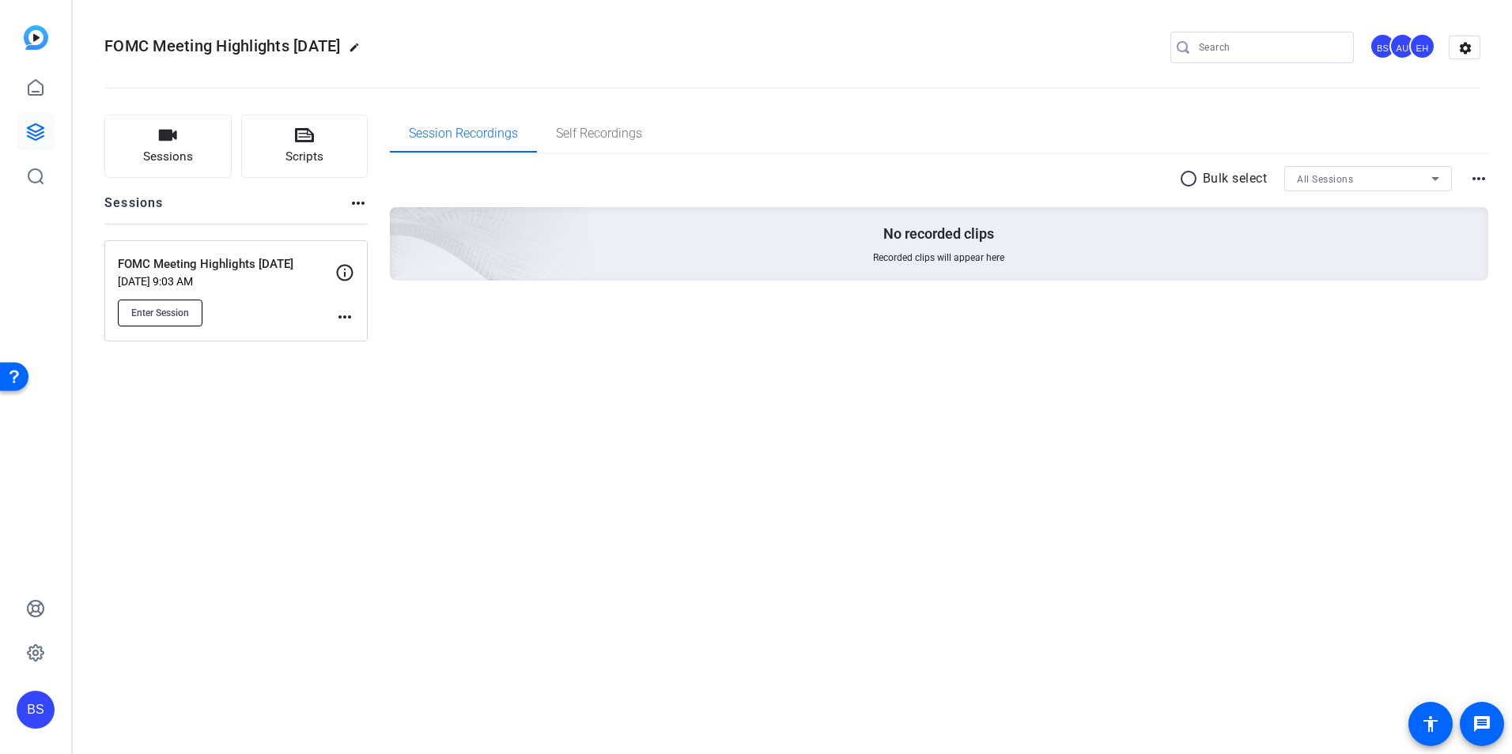
click at [162, 310] on span "Enter Session" at bounding box center [160, 313] width 58 height 13
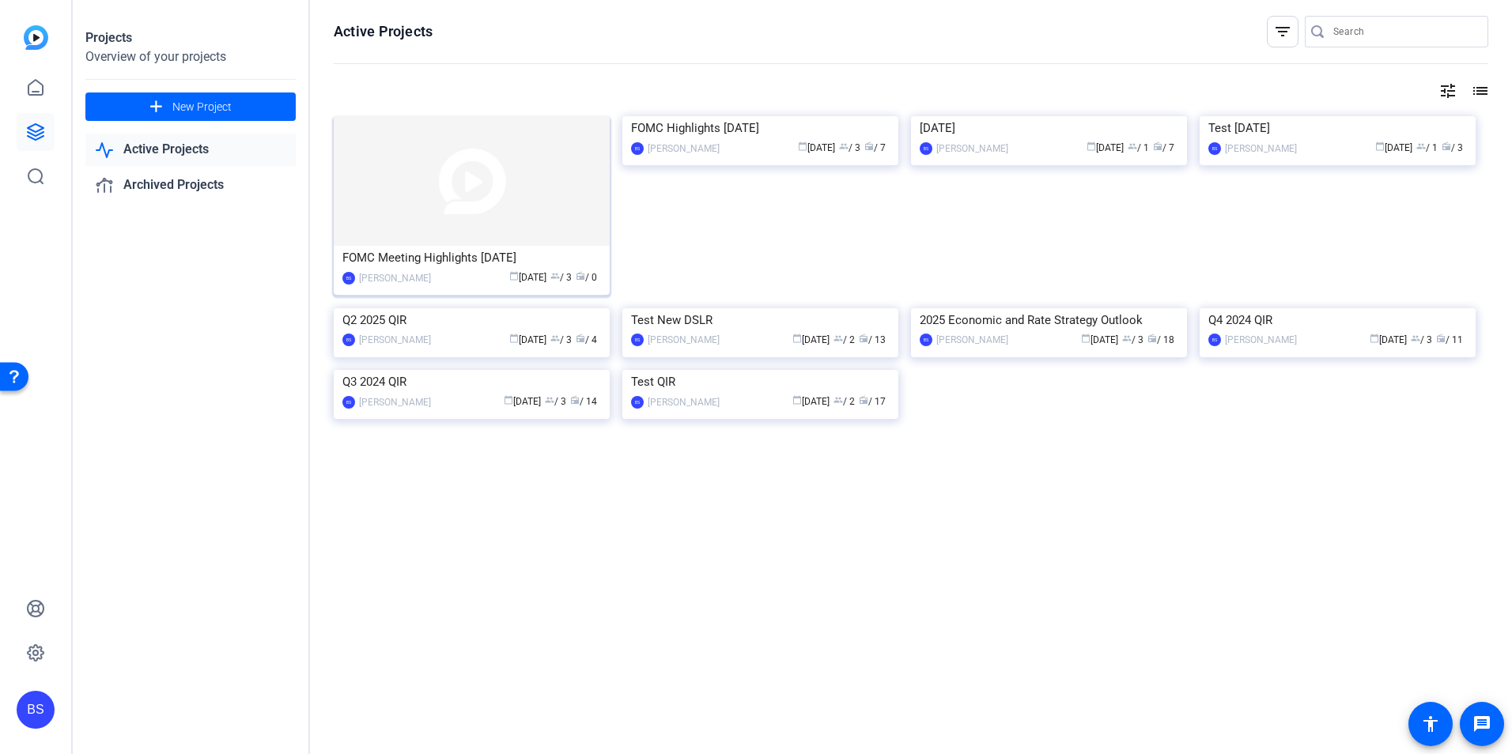
click at [463, 193] on img at bounding box center [472, 181] width 276 height 130
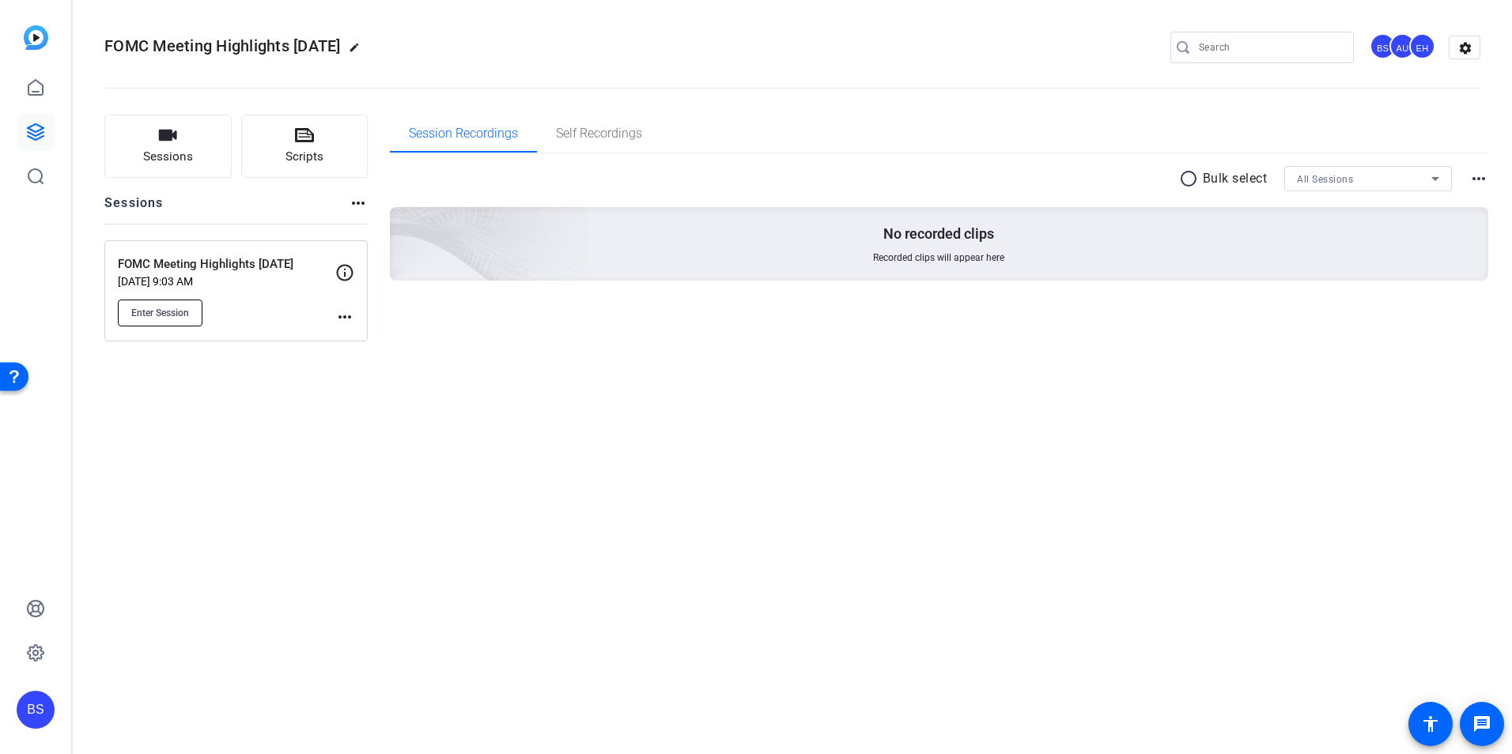
click at [163, 320] on button "Enter Session" at bounding box center [160, 313] width 85 height 27
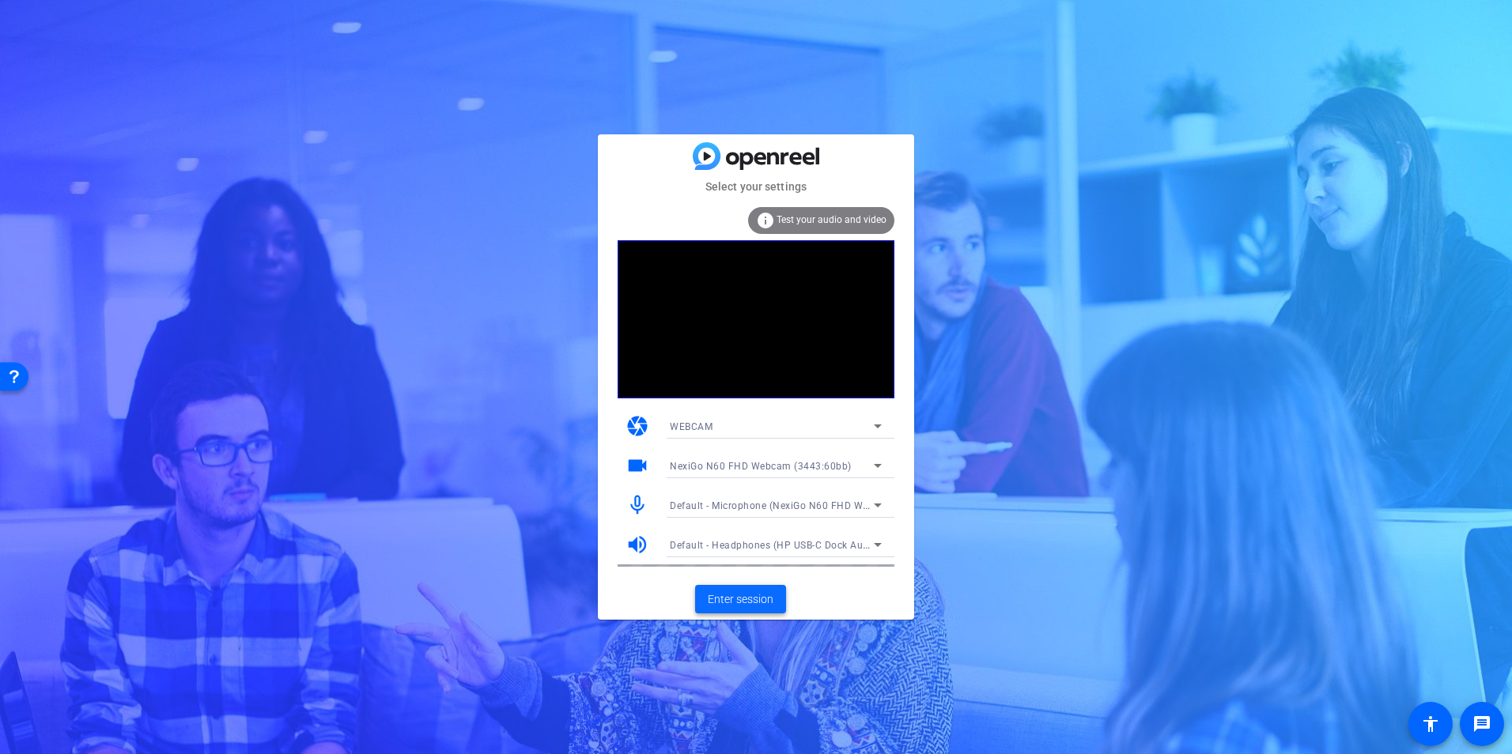
click at [752, 600] on span "Enter session" at bounding box center [741, 600] width 66 height 17
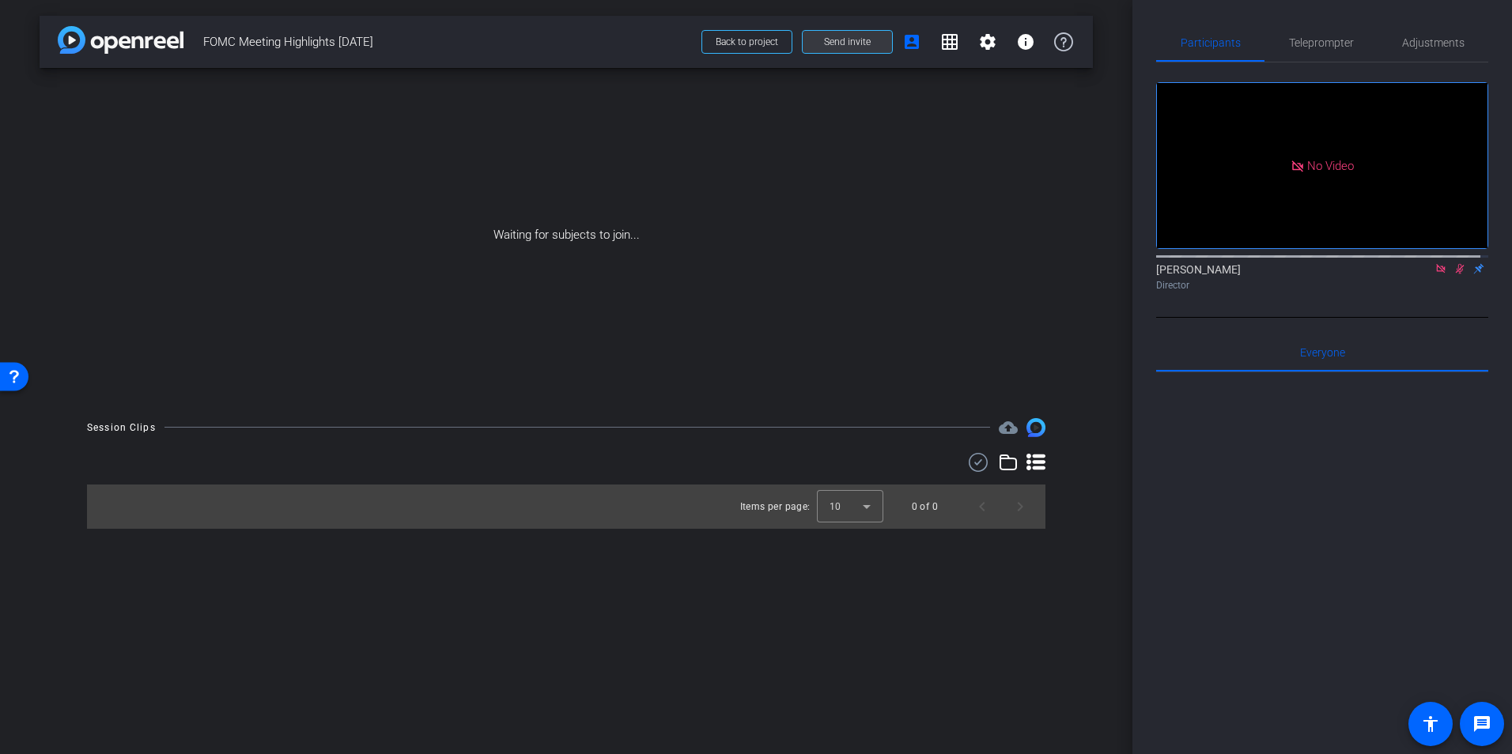
click at [860, 44] on span "Send invite" at bounding box center [847, 42] width 47 height 13
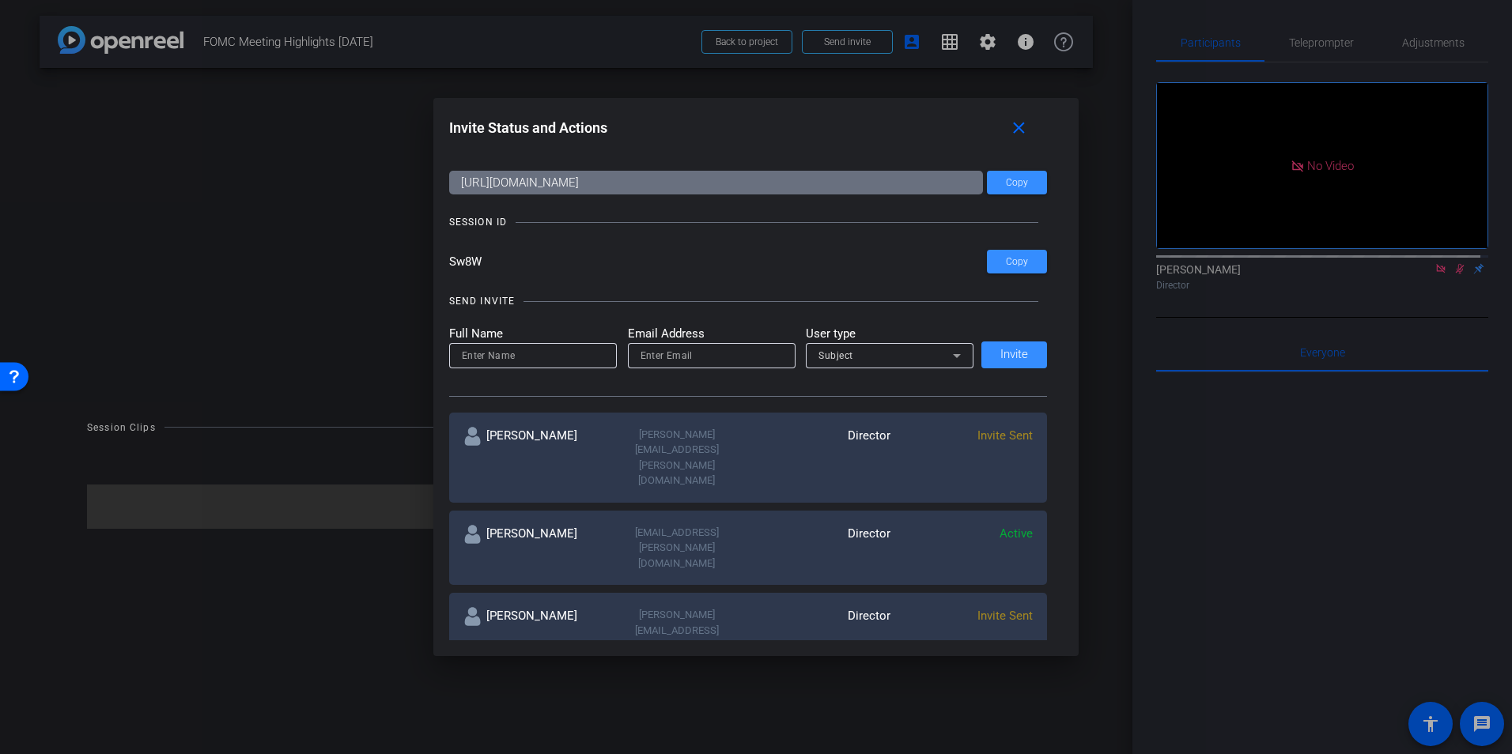
scroll to position [14, 0]
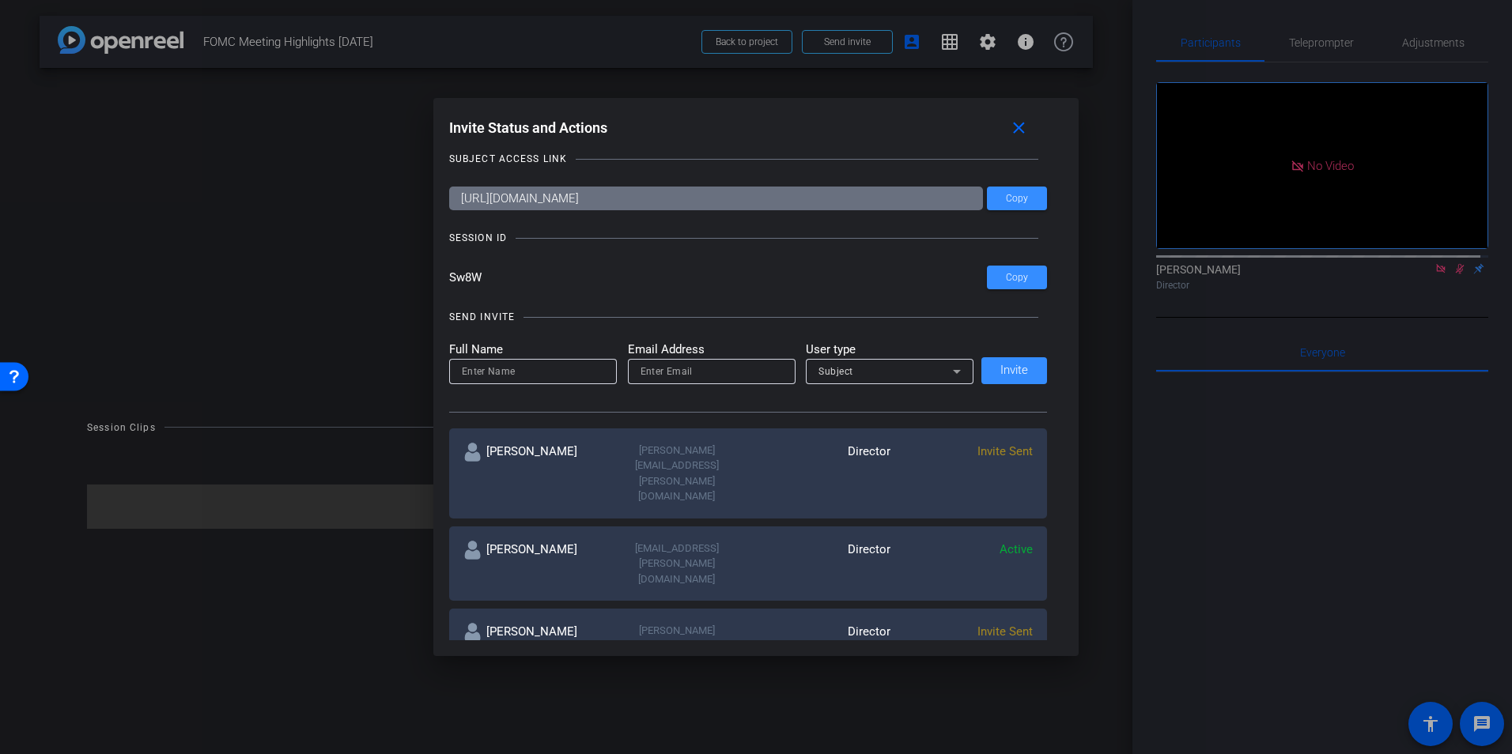
click at [553, 372] on input at bounding box center [533, 371] width 142 height 19
type input "[PERSON_NAME]"
type input "[PERSON_NAME][EMAIL_ADDRESS][DOMAIN_NAME]"
click at [949, 371] on icon at bounding box center [956, 371] width 19 height 19
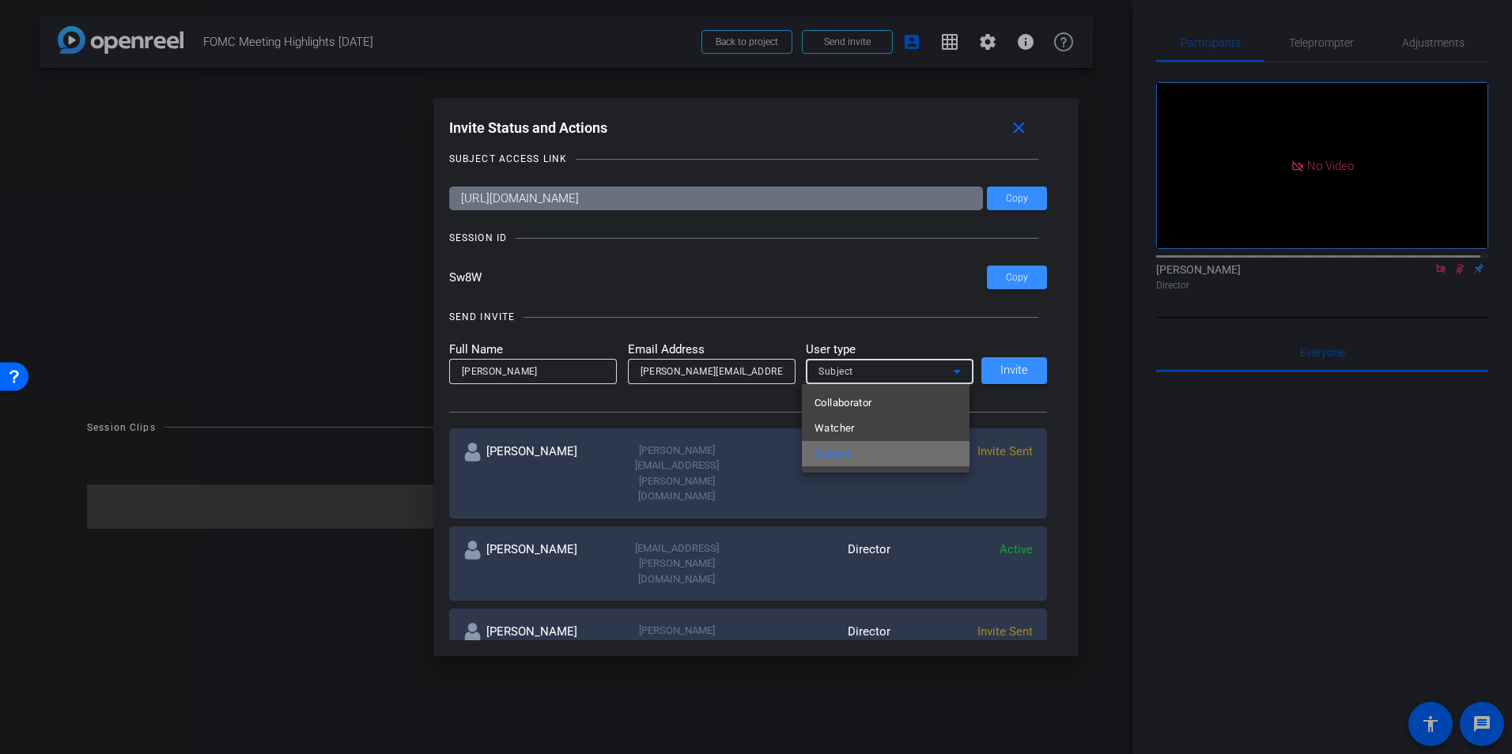
click at [883, 453] on mat-option "Subject" at bounding box center [886, 453] width 168 height 25
click at [463, 371] on input "[PERSON_NAME]" at bounding box center [533, 371] width 142 height 19
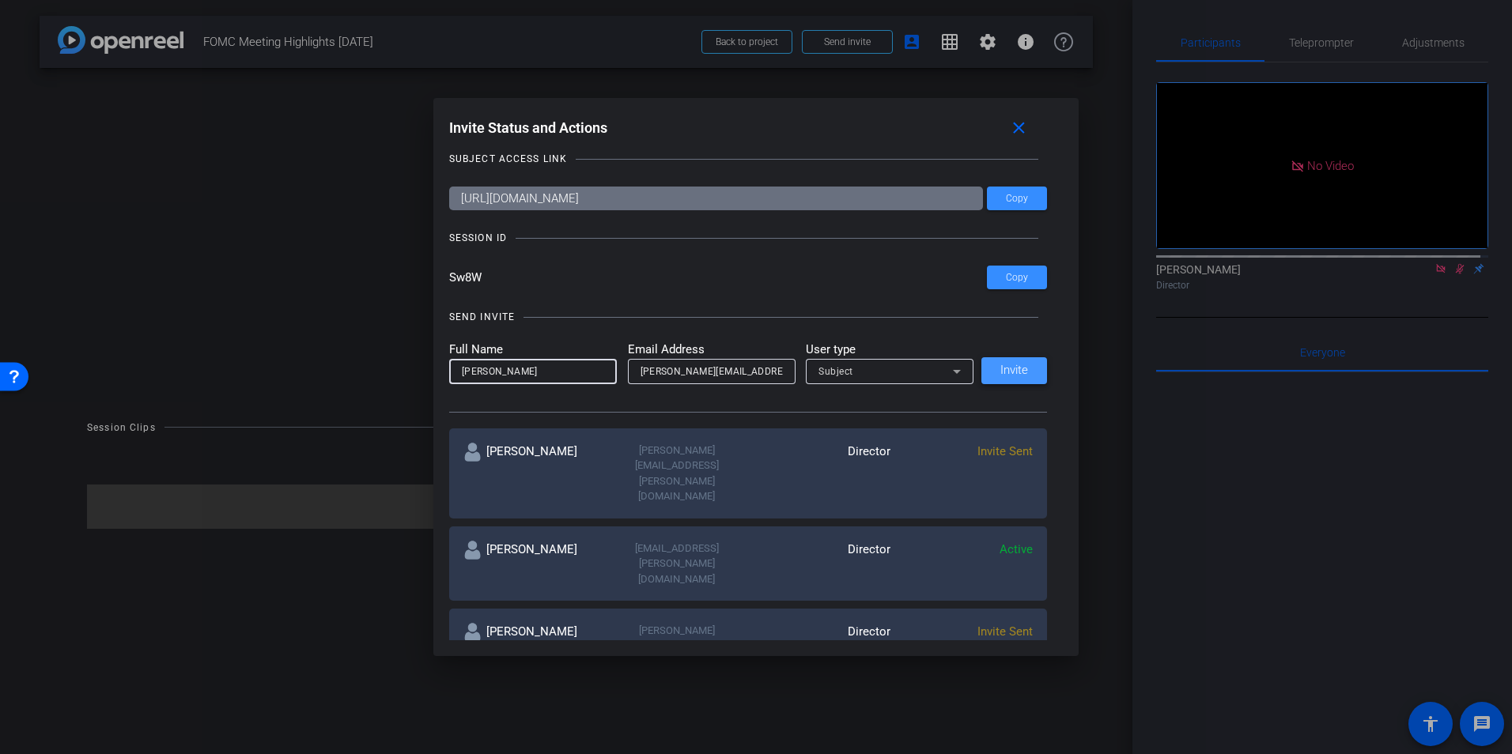
type input "[PERSON_NAME]"
click at [1008, 369] on span "Invite" at bounding box center [1014, 371] width 28 height 12
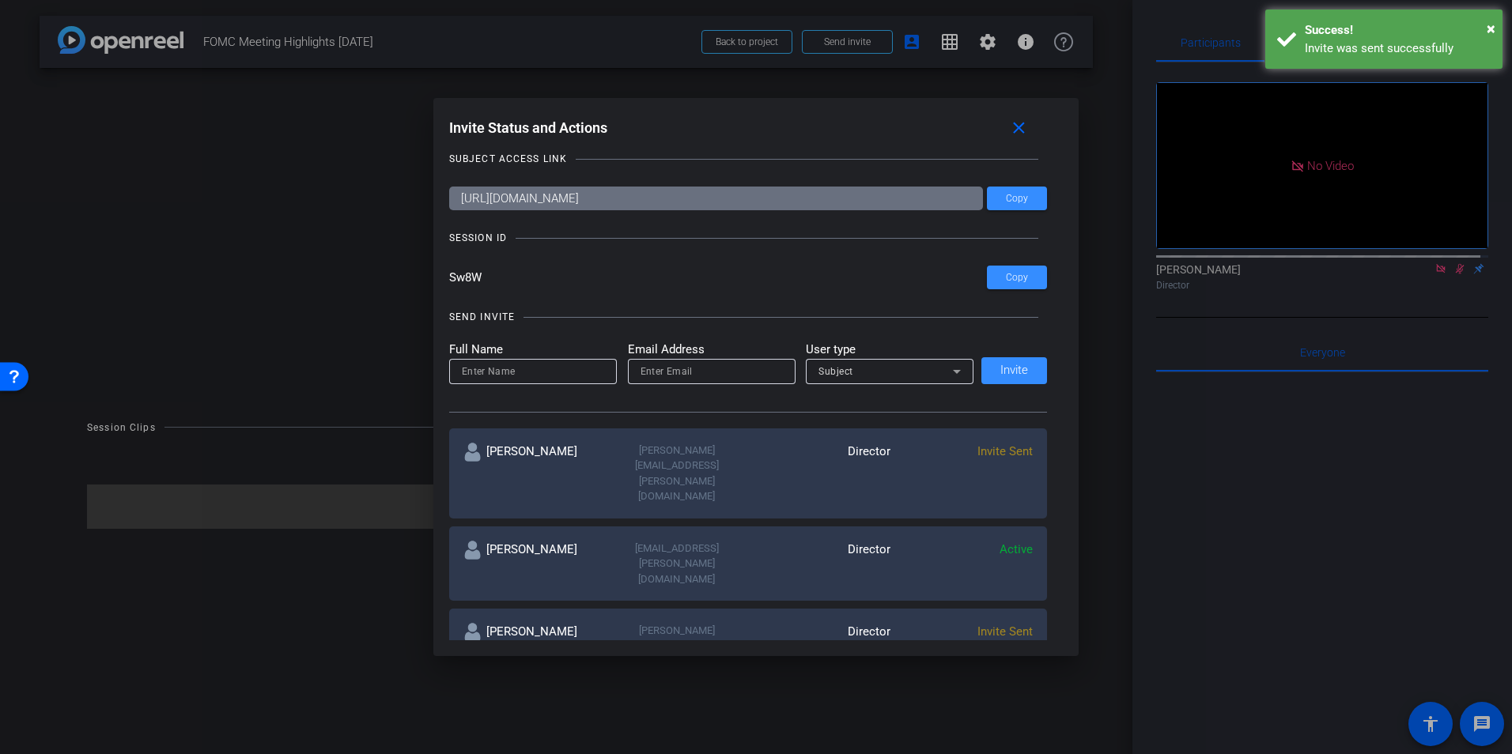
click at [509, 369] on input at bounding box center [533, 371] width 142 height 19
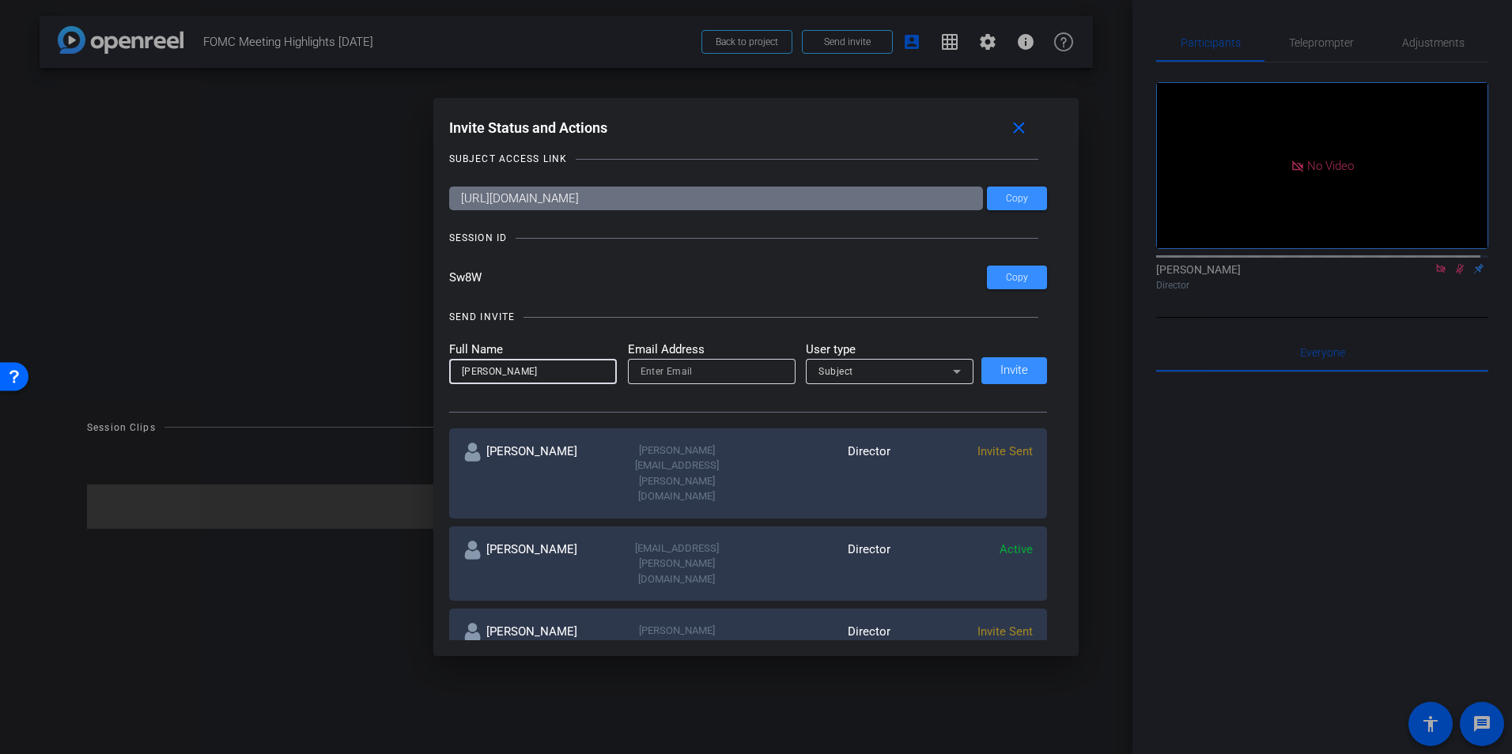
type input "[PERSON_NAME]"
click at [645, 369] on input "email" at bounding box center [712, 371] width 142 height 19
type input "[EMAIL_ADDRESS][DOMAIN_NAME]"
click at [1009, 376] on span "Invite" at bounding box center [1014, 371] width 28 height 12
click at [508, 370] on input at bounding box center [533, 371] width 142 height 19
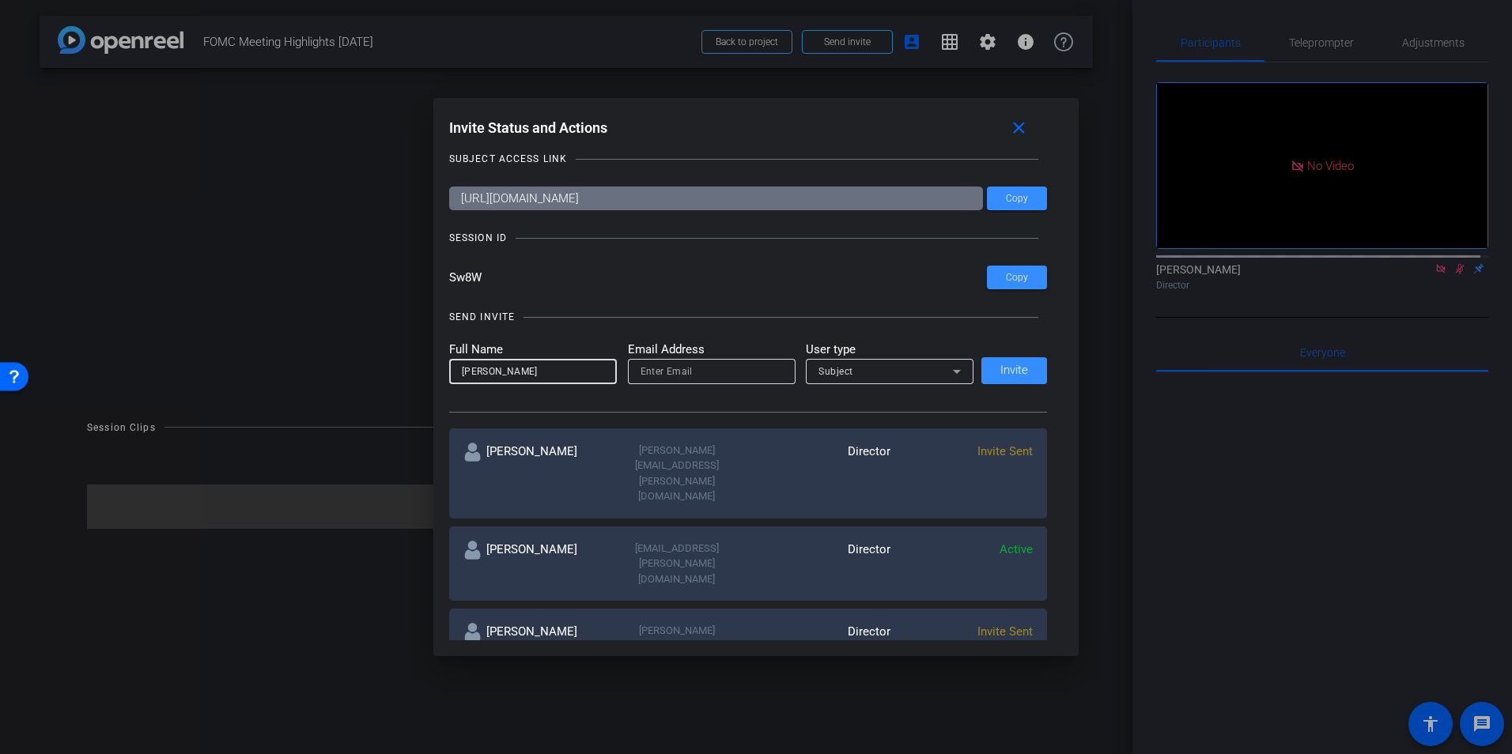
type input "[PERSON_NAME]"
click at [693, 370] on input "email" at bounding box center [712, 371] width 142 height 19
paste input "[PERSON_NAME][EMAIL_ADDRESS][PERSON_NAME][DOMAIN_NAME]"
type input "[PERSON_NAME][EMAIL_ADDRESS][PERSON_NAME][DOMAIN_NAME]"
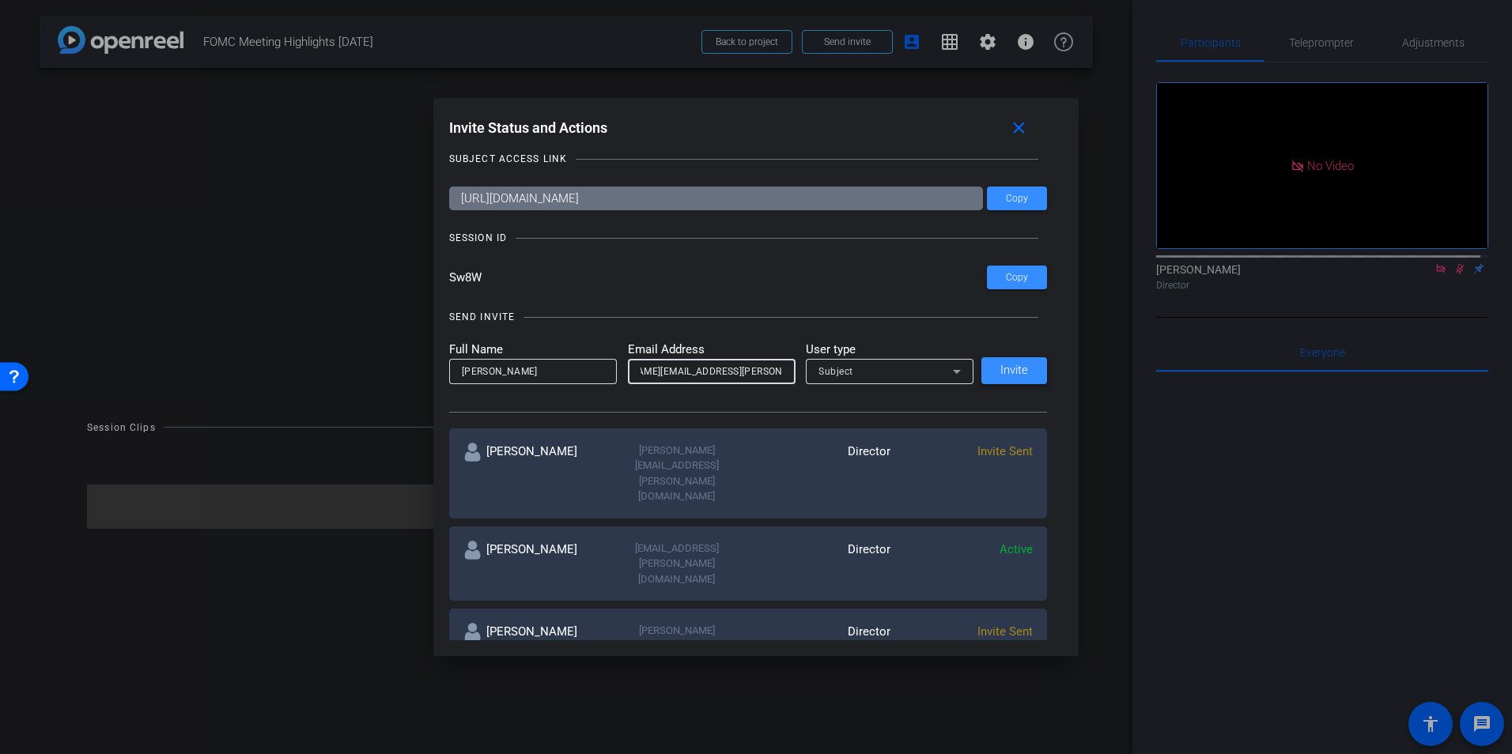
click at [1009, 372] on span "Invite" at bounding box center [1014, 371] width 28 height 12
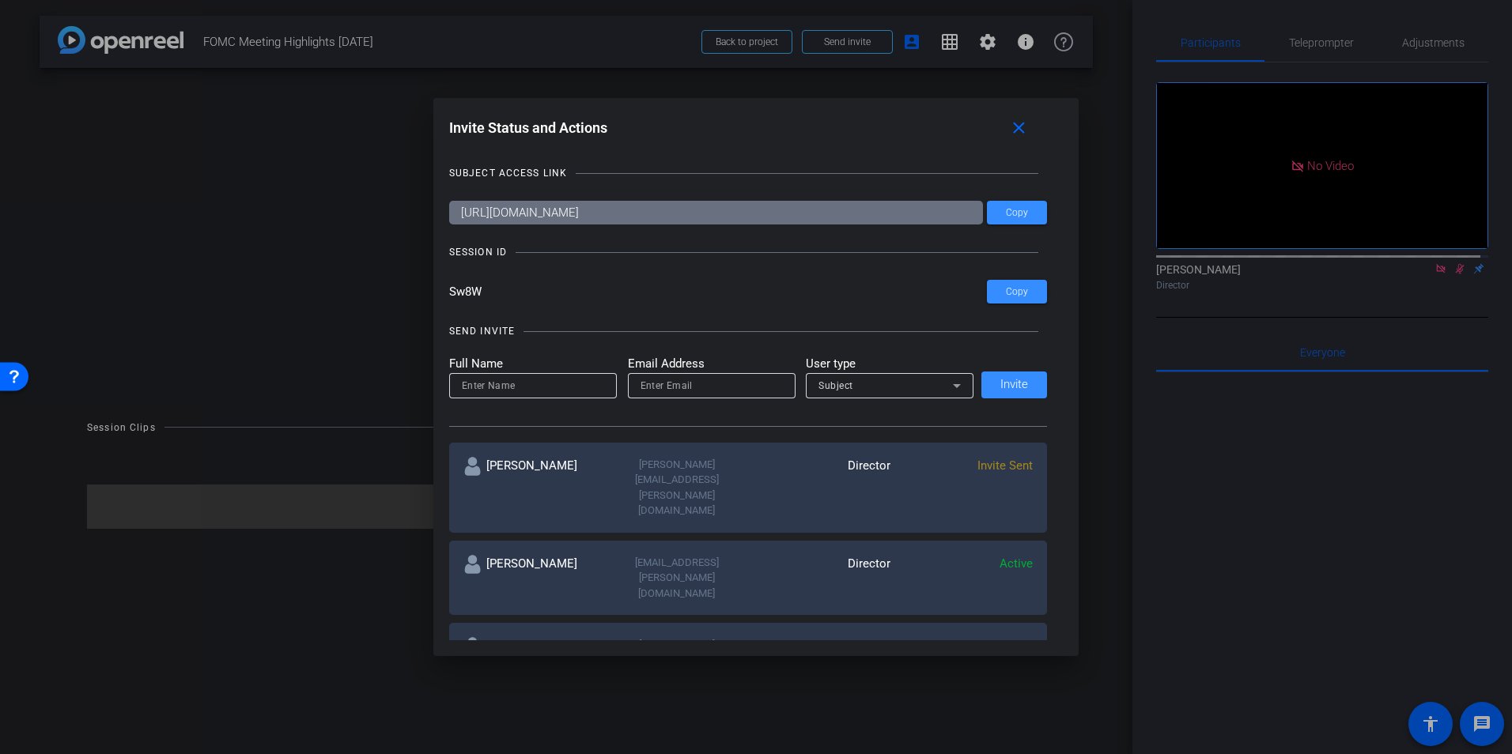
click at [1330, 43] on div at bounding box center [756, 377] width 1512 height 754
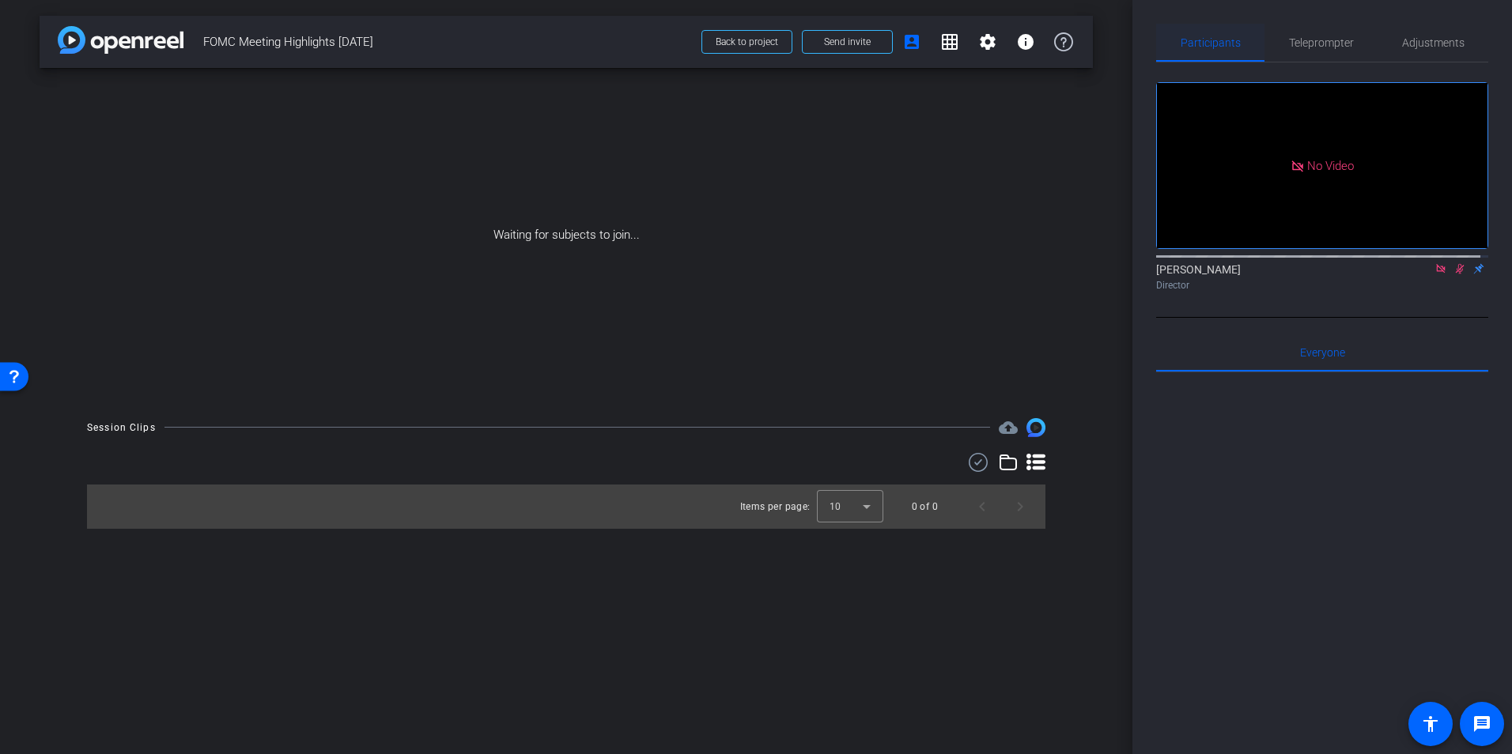
click at [1211, 43] on span "Participants" at bounding box center [1211, 42] width 60 height 11
click at [1202, 40] on span "Participants" at bounding box center [1211, 42] width 60 height 11
click at [747, 40] on span "Back to project" at bounding box center [747, 41] width 62 height 11
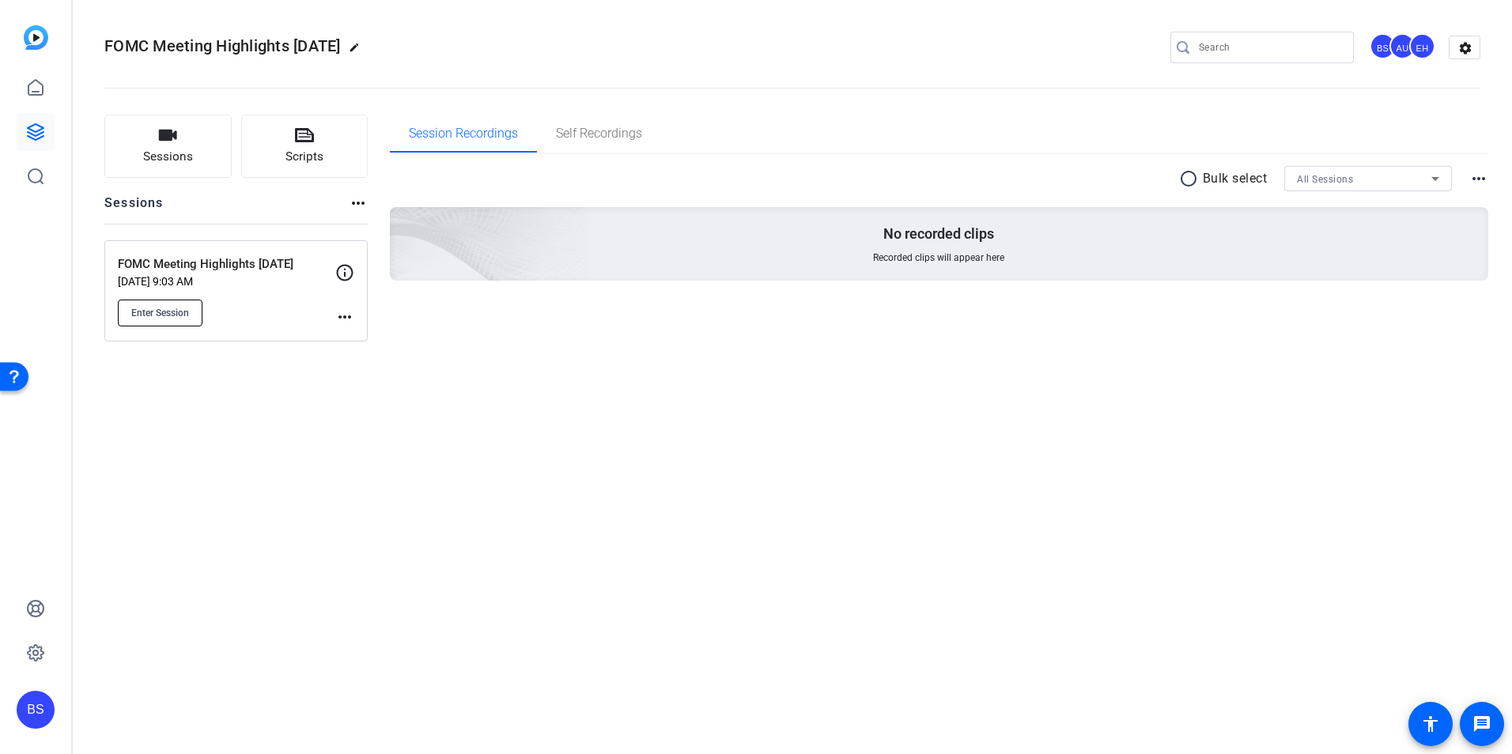
click at [163, 313] on span "Enter Session" at bounding box center [160, 313] width 58 height 13
click at [34, 130] on icon at bounding box center [36, 132] width 16 height 16
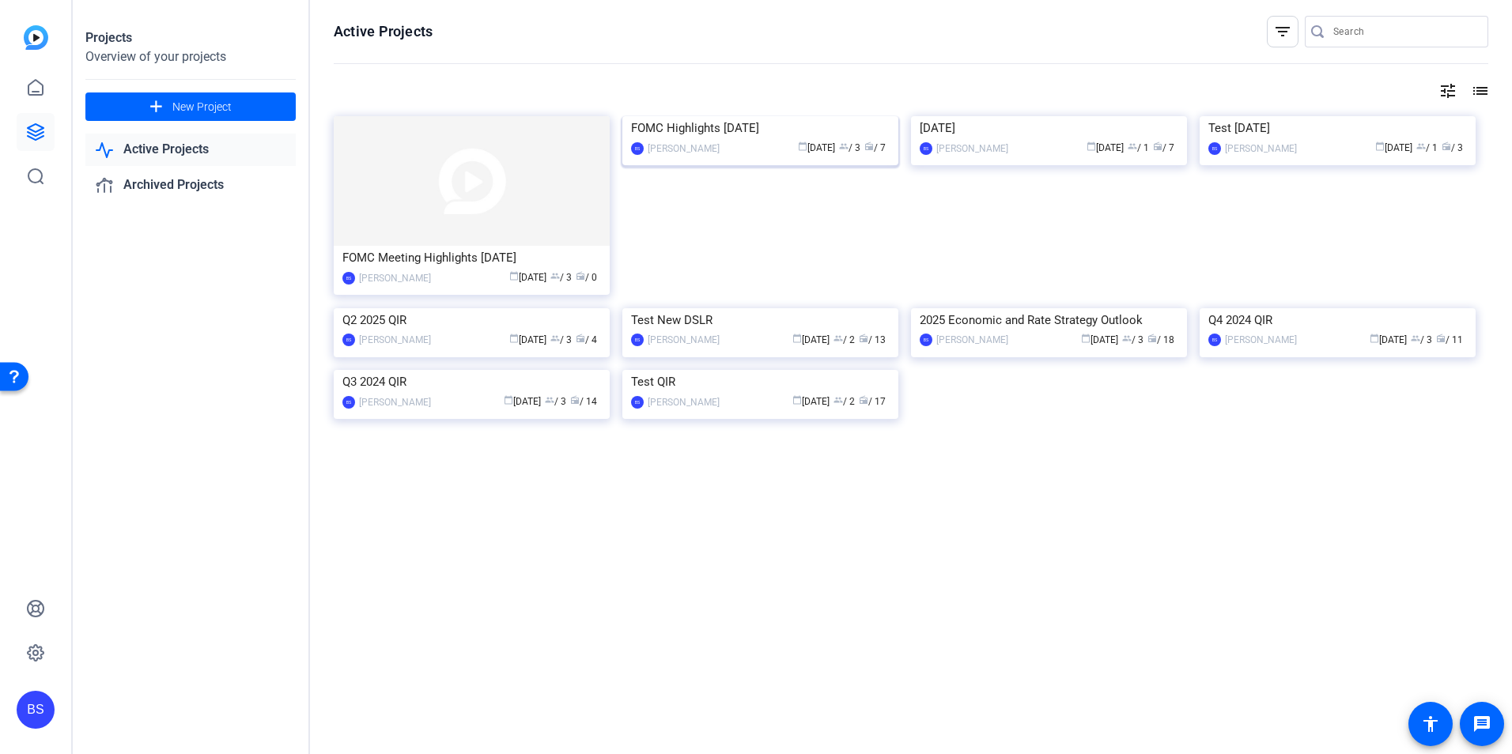
click at [763, 116] on img at bounding box center [760, 116] width 276 height 0
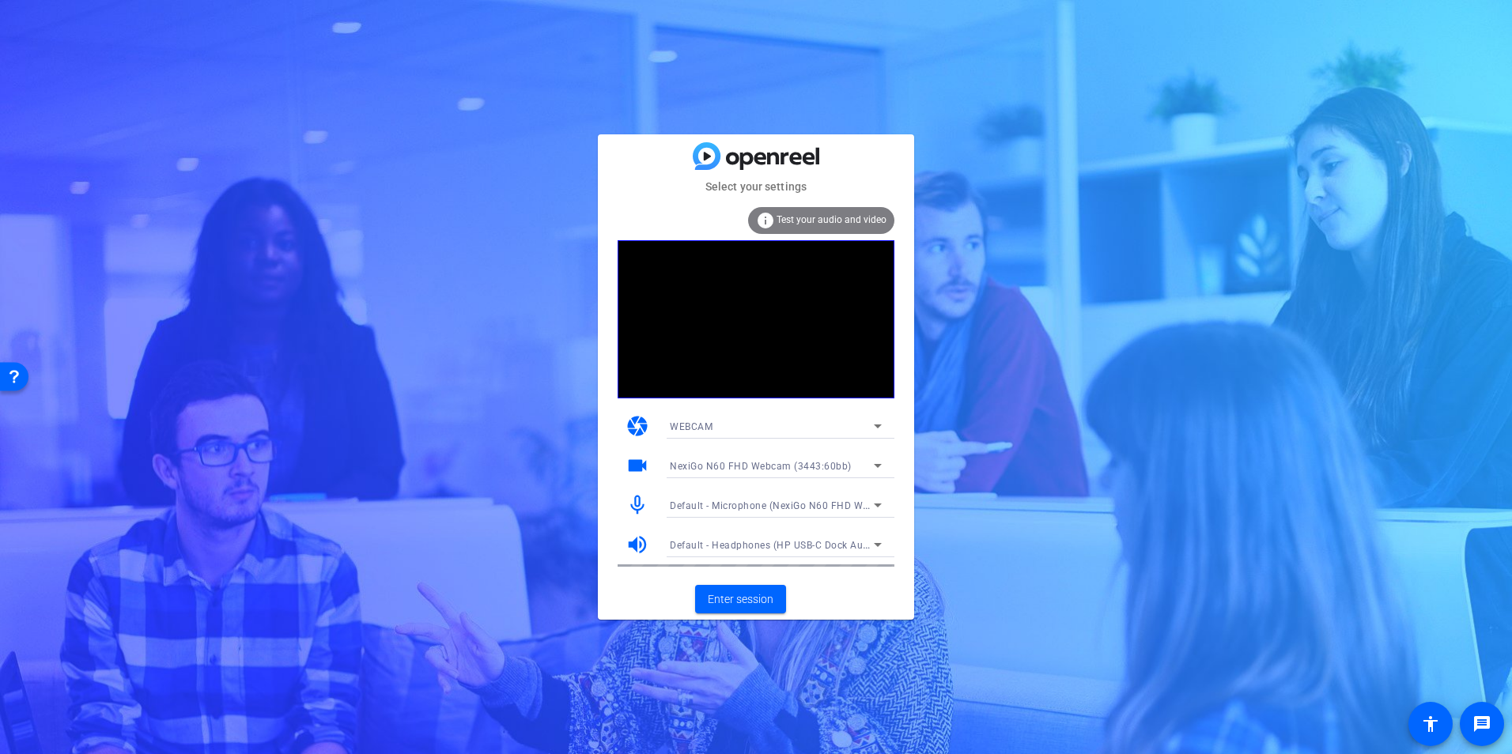
click at [805, 219] on span "Test your audio and video" at bounding box center [832, 219] width 110 height 11
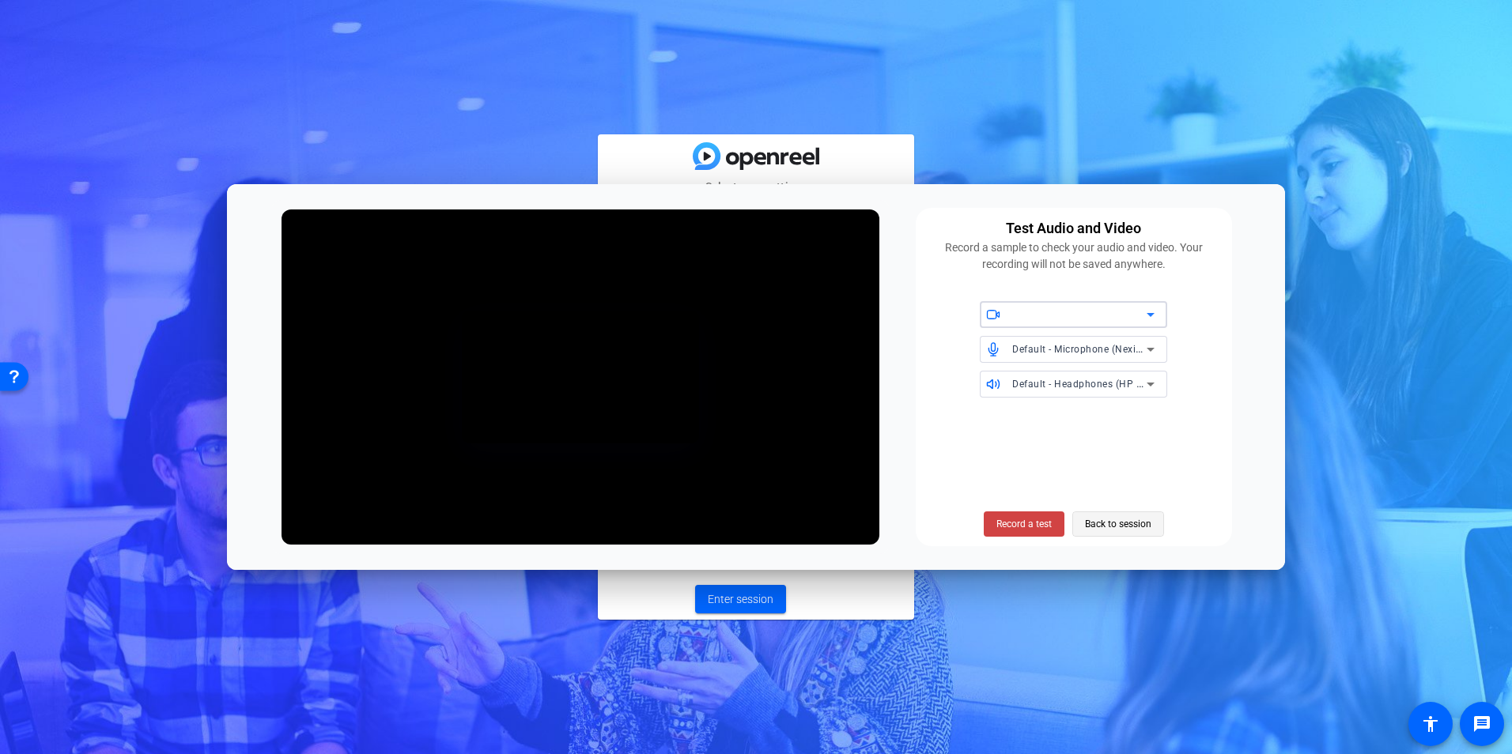
click at [1103, 527] on span "Back to session" at bounding box center [1118, 524] width 66 height 30
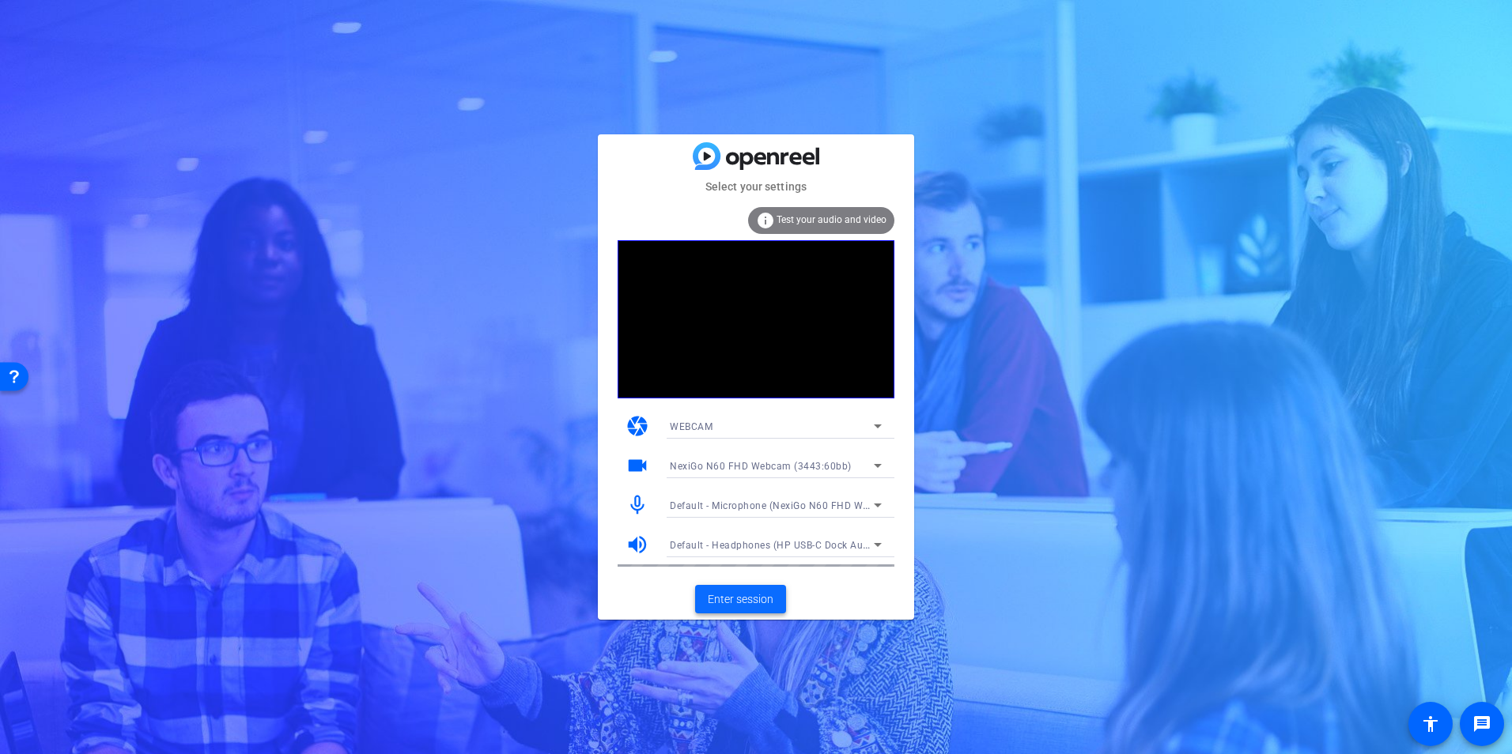
click at [744, 603] on span "Enter session" at bounding box center [741, 600] width 66 height 17
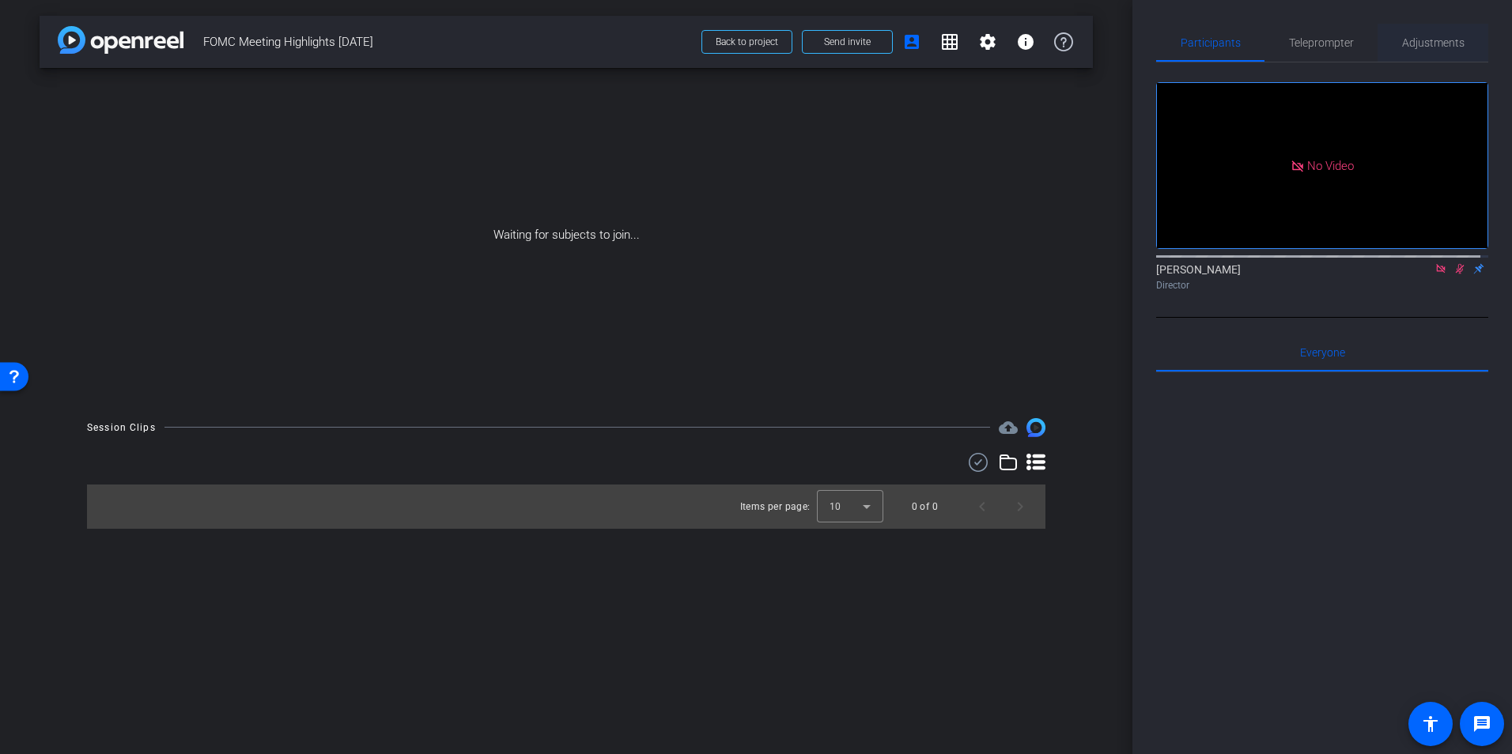
click at [1432, 43] on span "Adjustments" at bounding box center [1433, 42] width 62 height 11
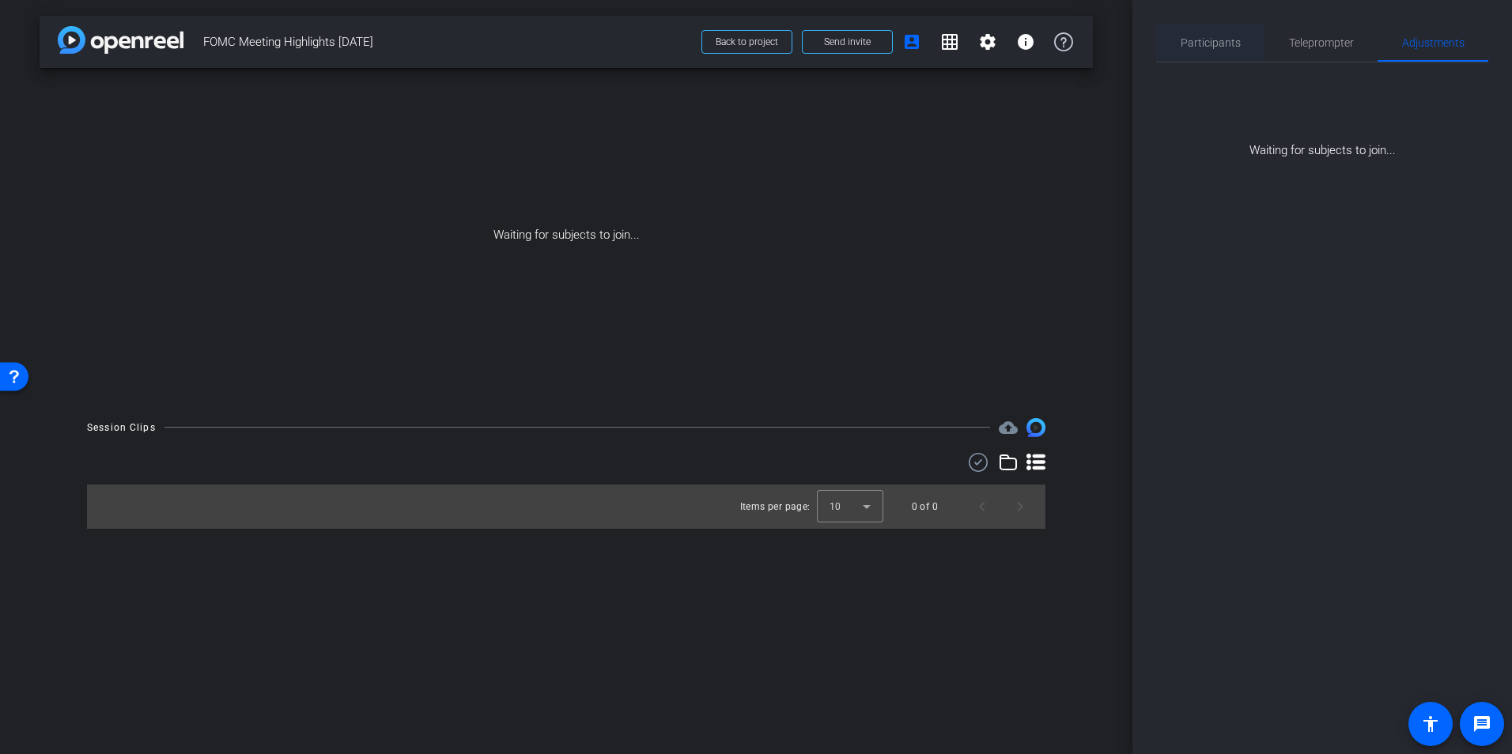
click at [1204, 41] on span "Participants" at bounding box center [1211, 42] width 60 height 11
